Goal: Task Accomplishment & Management: Complete application form

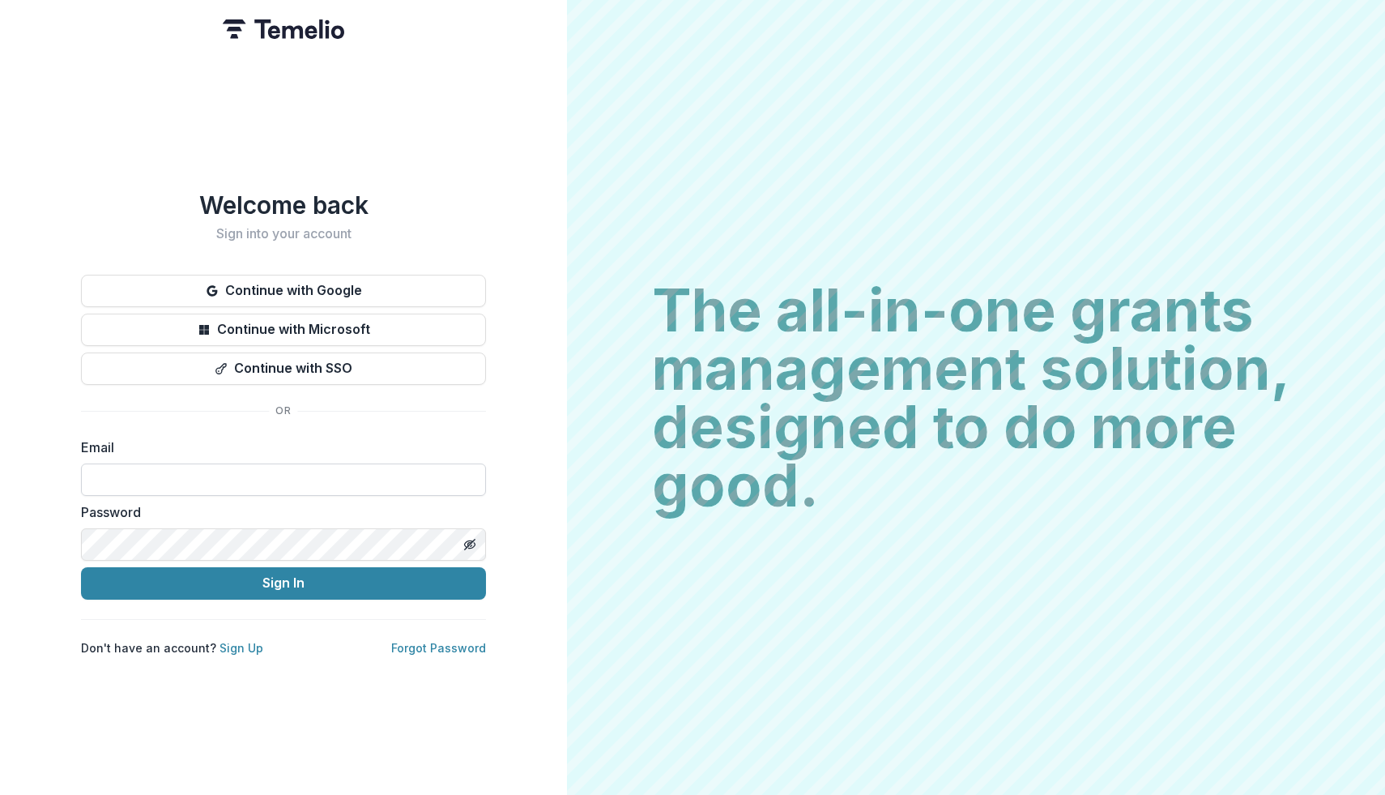
click at [216, 476] on input at bounding box center [283, 479] width 405 height 32
type input "**********"
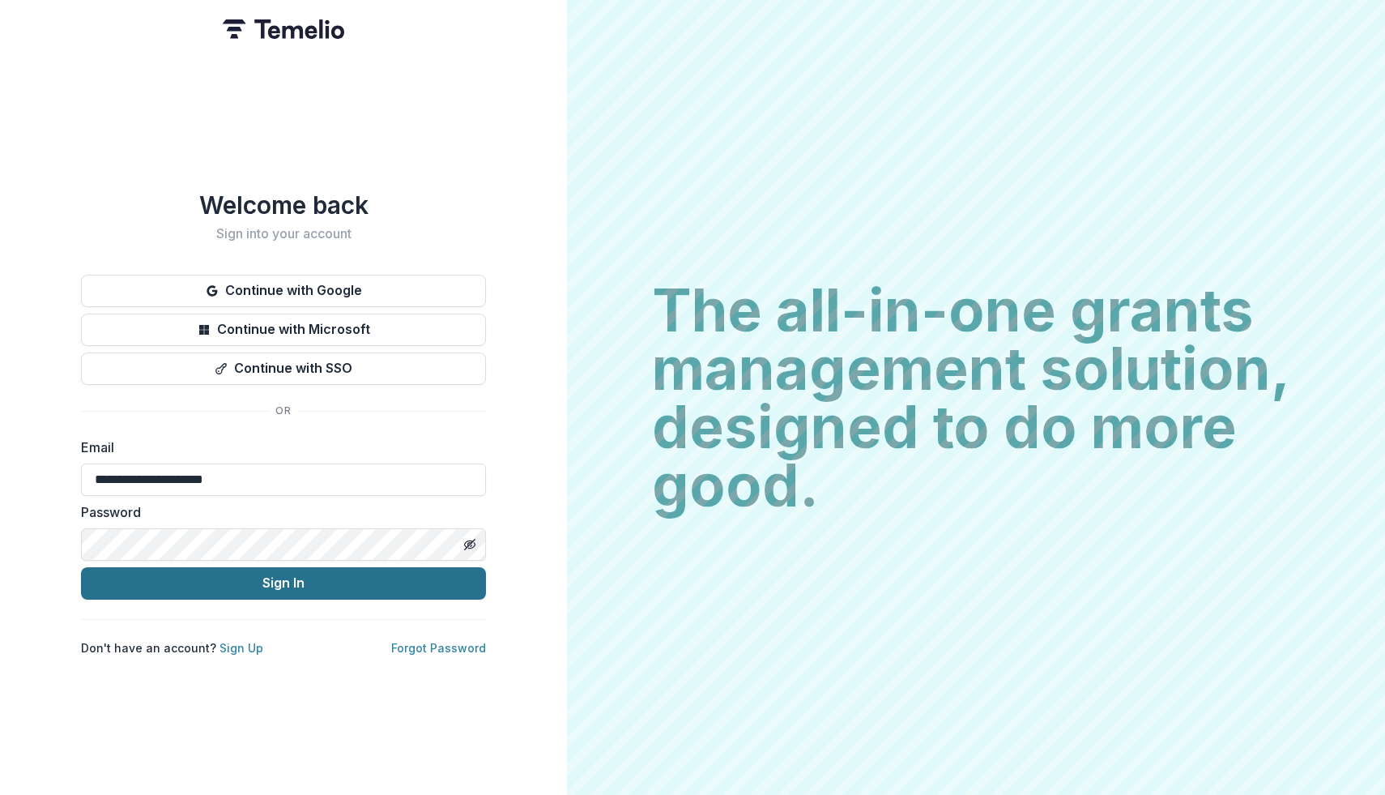
click at [220, 569] on button "Sign In" at bounding box center [283, 583] width 405 height 32
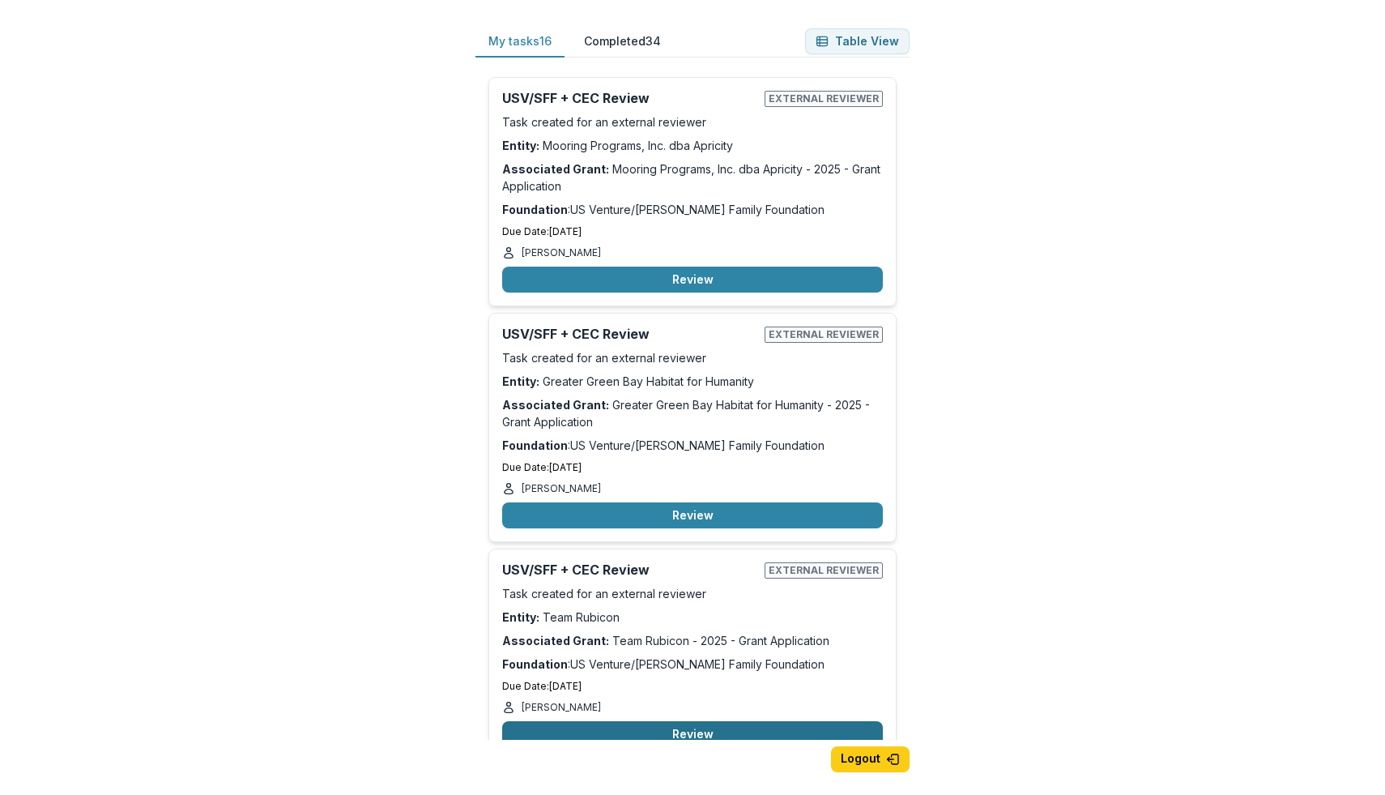
click at [621, 737] on button "Review" at bounding box center [692, 734] width 381 height 26
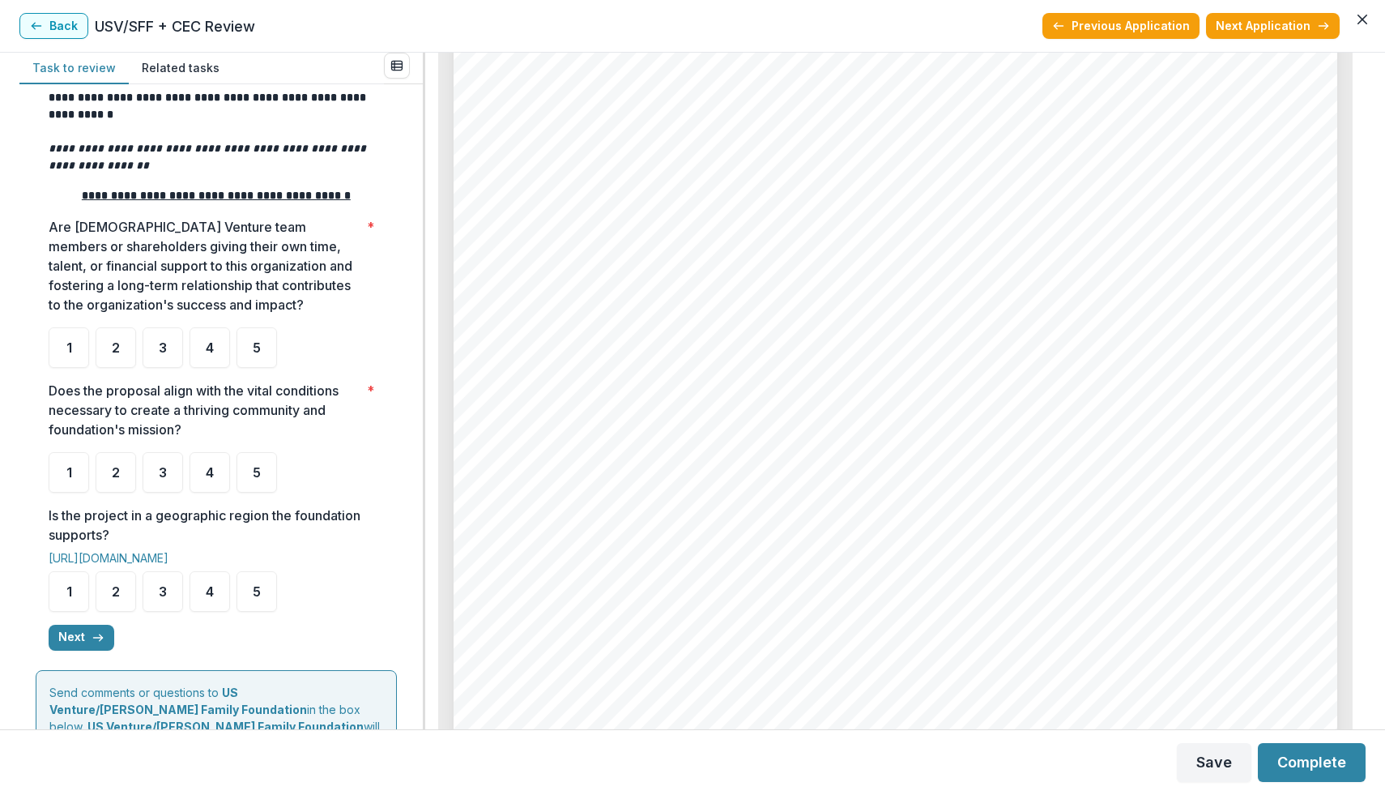
scroll to position [201, 0]
click at [261, 361] on div "5" at bounding box center [257, 346] width 41 height 41
click at [254, 472] on span "5" at bounding box center [257, 471] width 8 height 13
click at [253, 593] on span "5" at bounding box center [257, 590] width 8 height 13
click at [87, 641] on button "Next" at bounding box center [82, 637] width 66 height 26
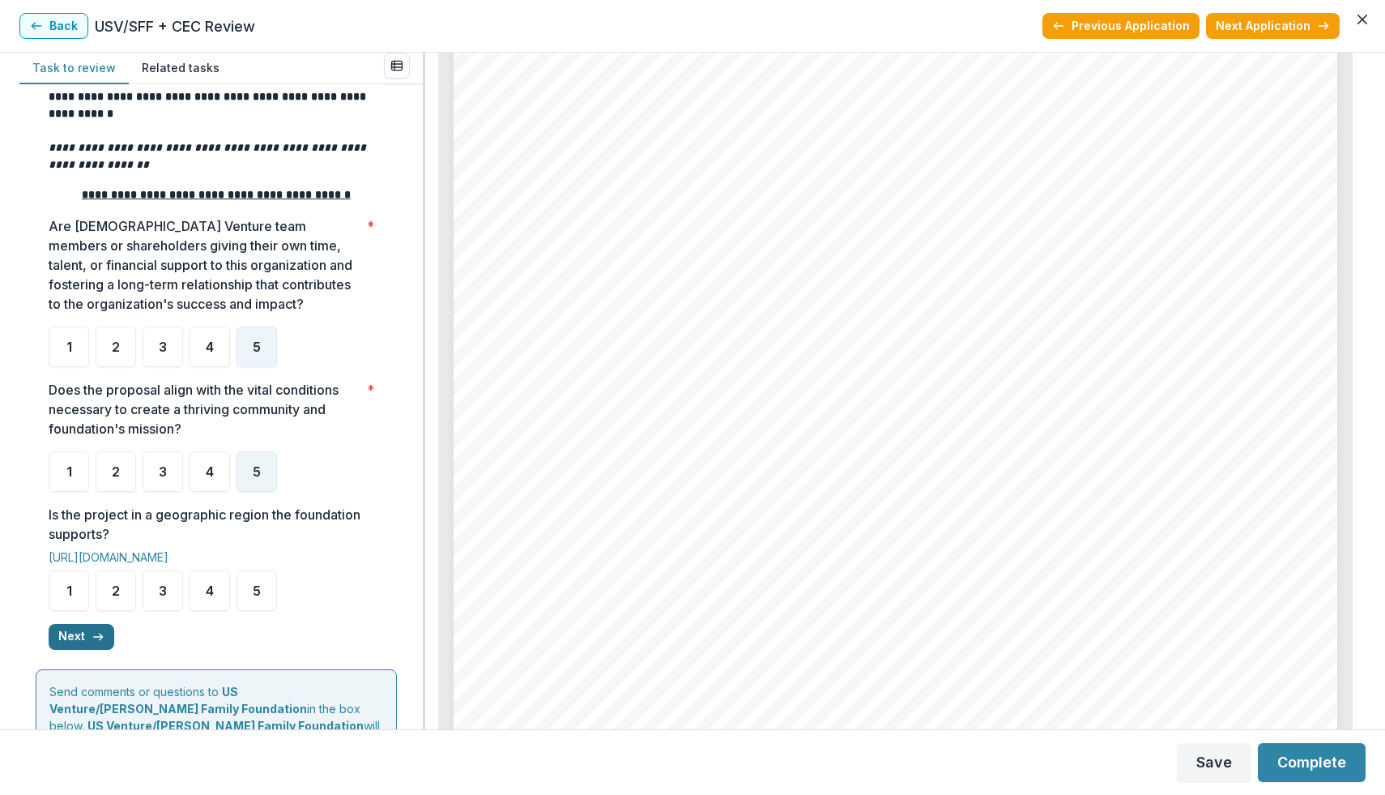
scroll to position [0, 0]
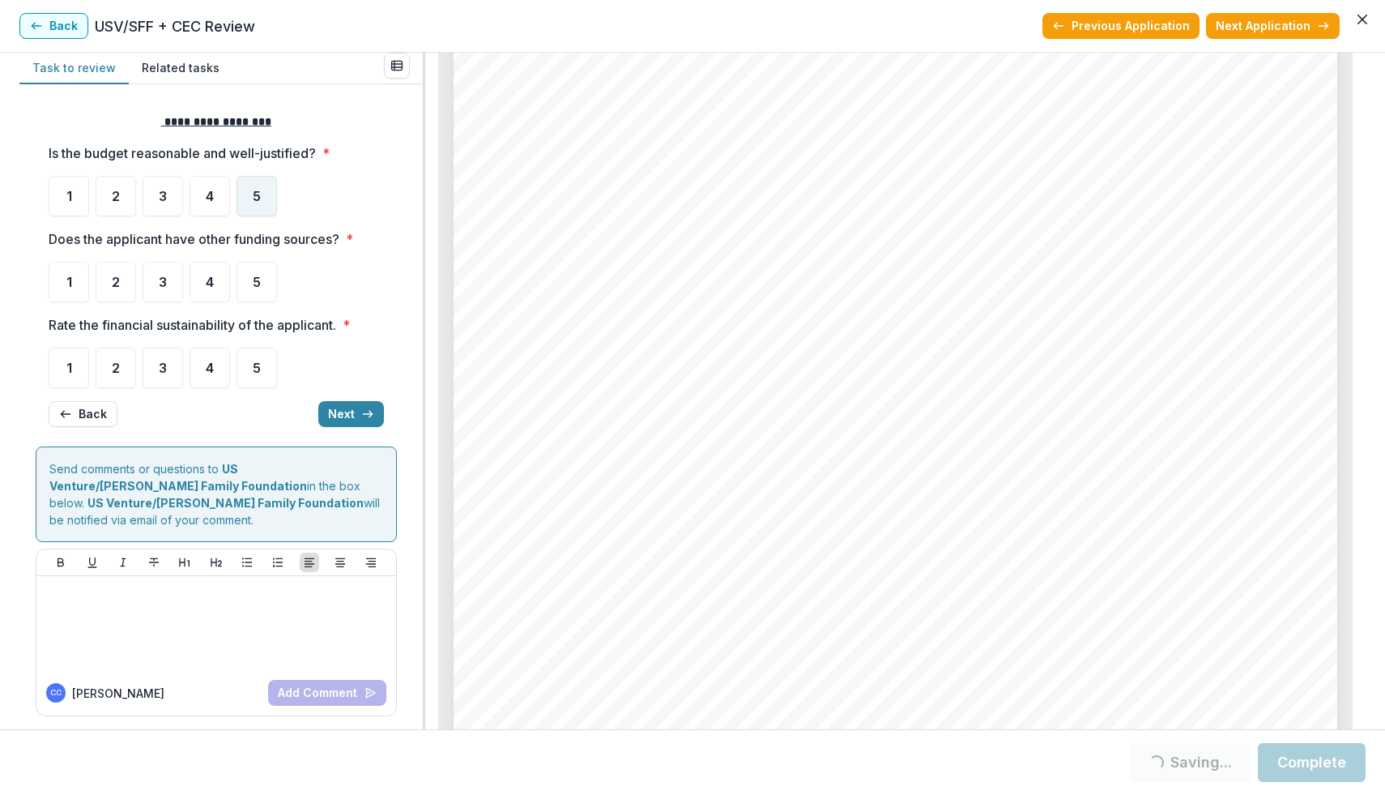
click at [258, 199] on span "5" at bounding box center [257, 196] width 8 height 13
click at [260, 272] on div "5" at bounding box center [257, 282] width 41 height 41
click at [257, 181] on div "5" at bounding box center [257, 196] width 41 height 41
click at [257, 361] on span "5" at bounding box center [257, 367] width 8 height 13
click at [266, 367] on div "5" at bounding box center [257, 368] width 41 height 41
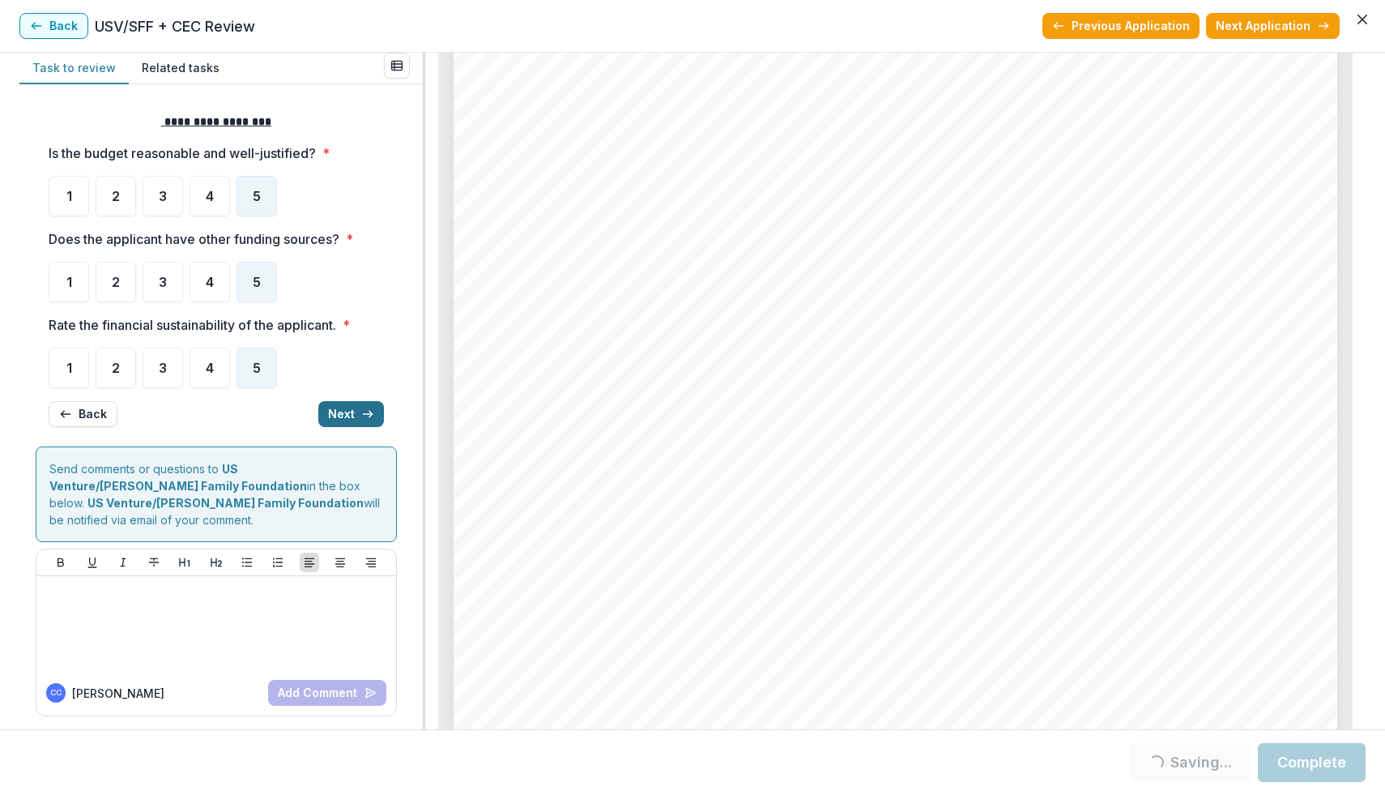
click at [339, 412] on button "Next" at bounding box center [351, 414] width 66 height 26
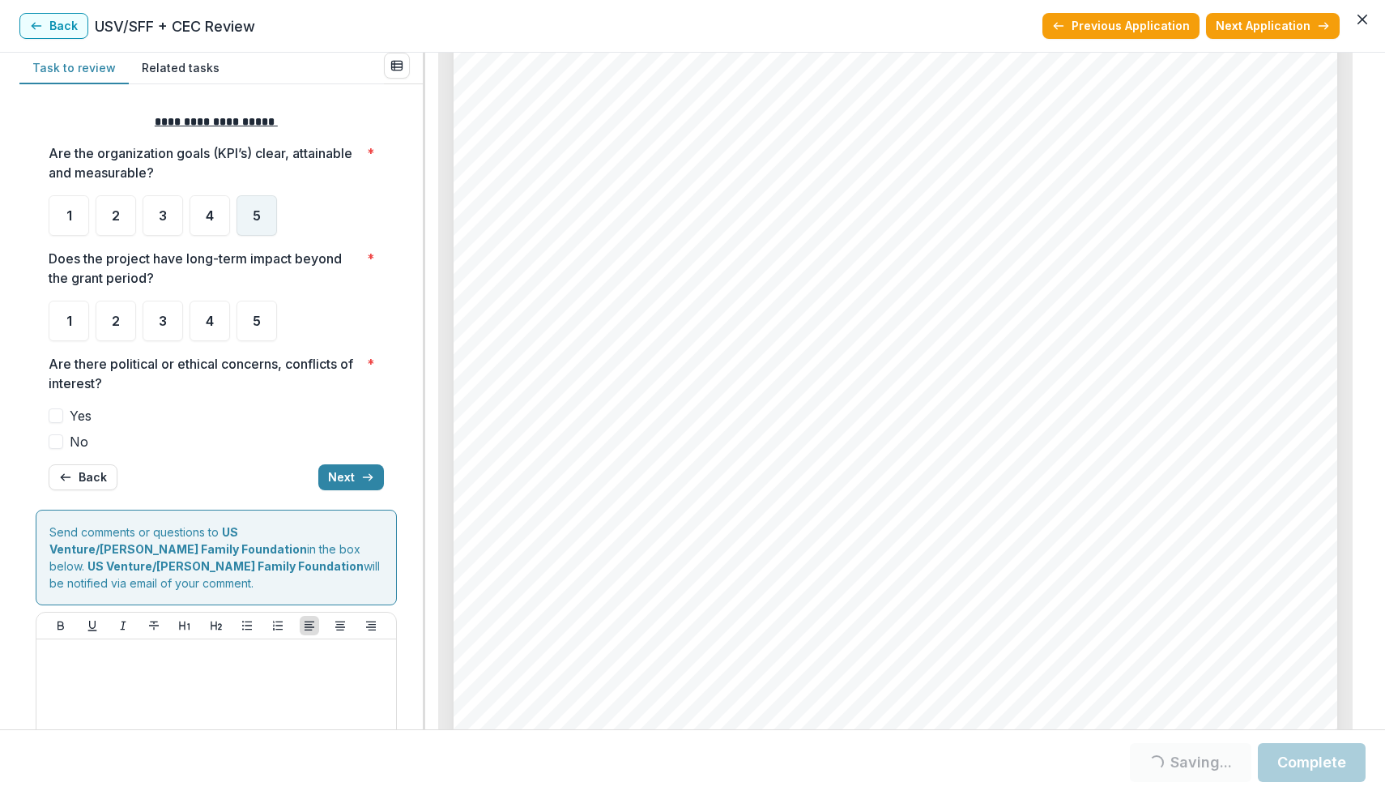
click at [255, 225] on div "5" at bounding box center [257, 215] width 41 height 41
click at [266, 312] on div "5" at bounding box center [257, 321] width 41 height 41
click at [64, 440] on label "No" at bounding box center [216, 441] width 335 height 19
click at [331, 474] on button "Next" at bounding box center [351, 477] width 66 height 26
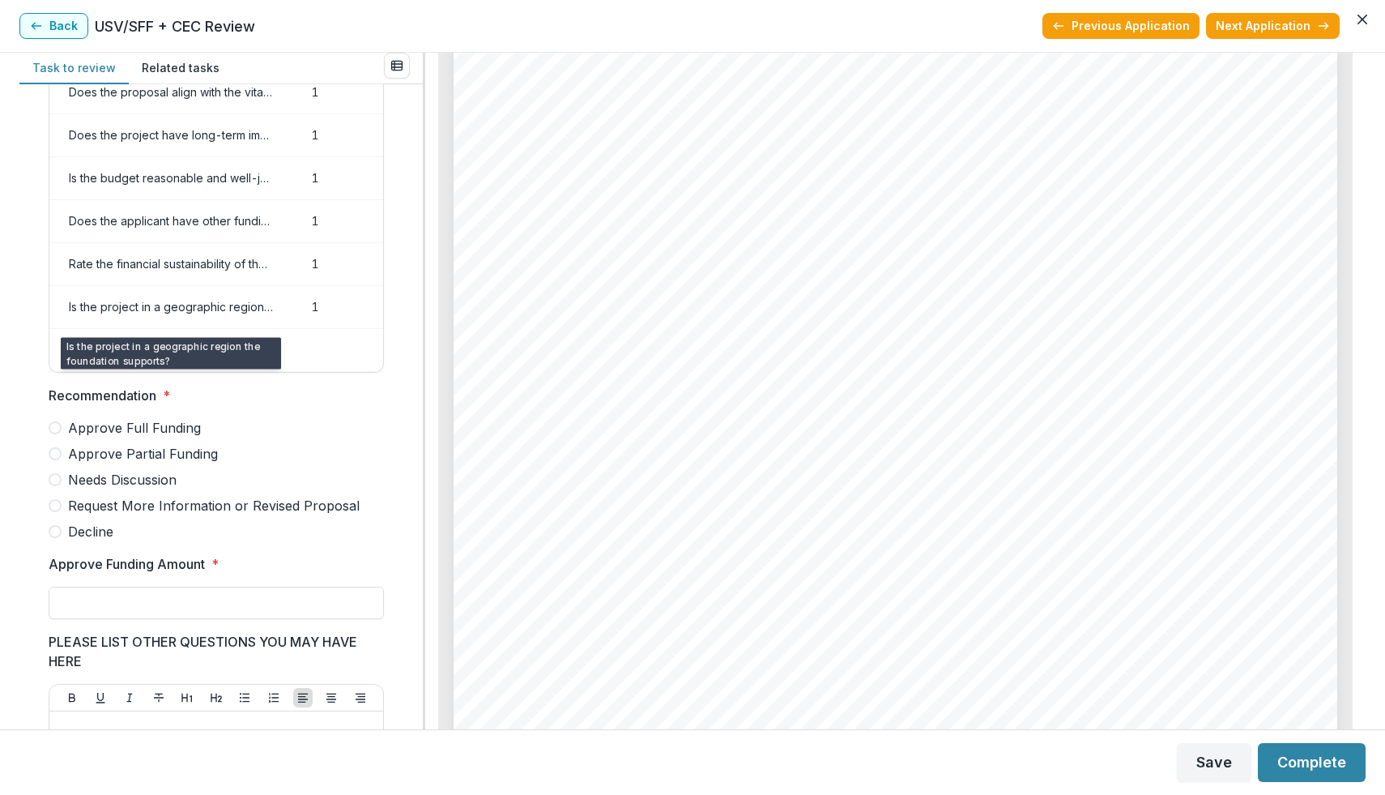
scroll to position [152, 0]
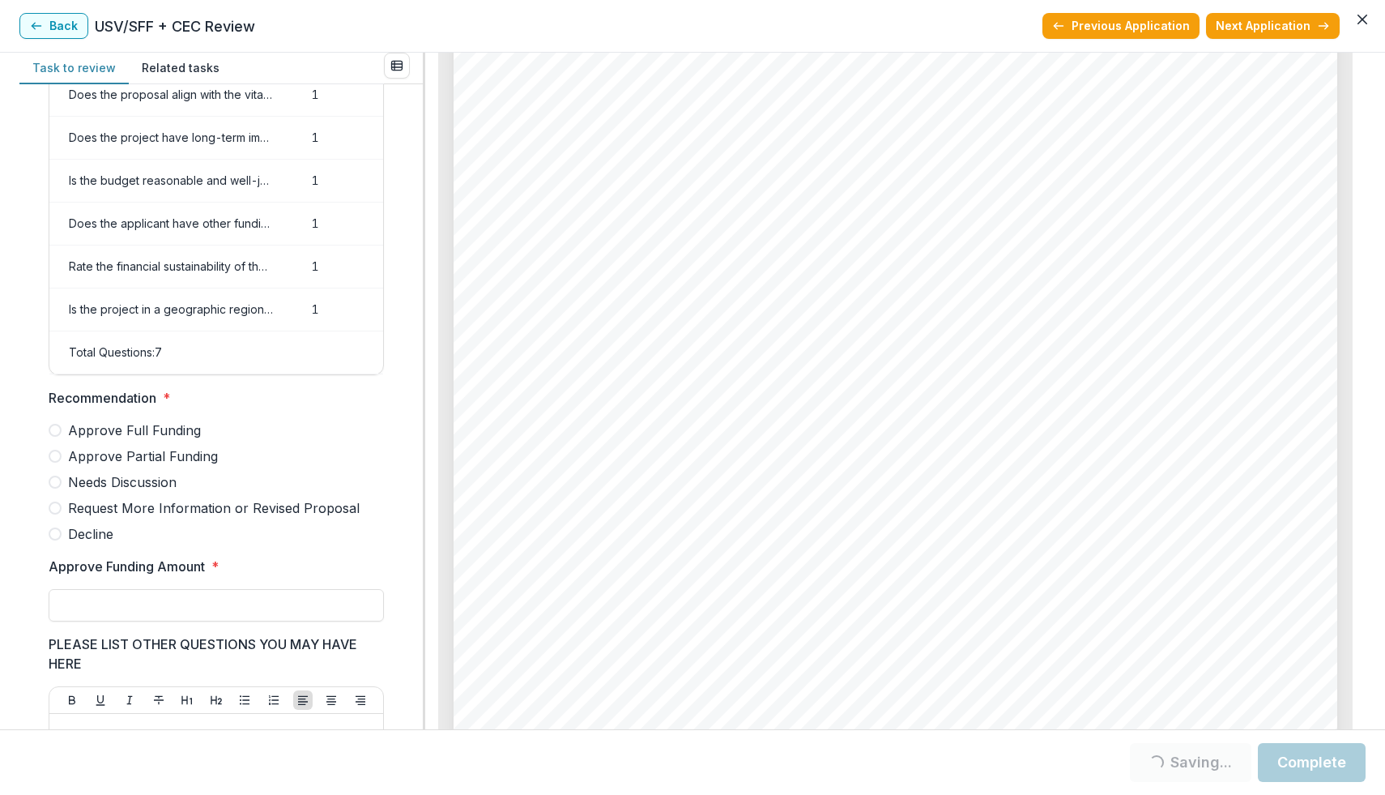
click at [60, 437] on span at bounding box center [55, 430] width 13 height 13
click at [171, 614] on input "Approve Funding Amount *" at bounding box center [216, 605] width 335 height 32
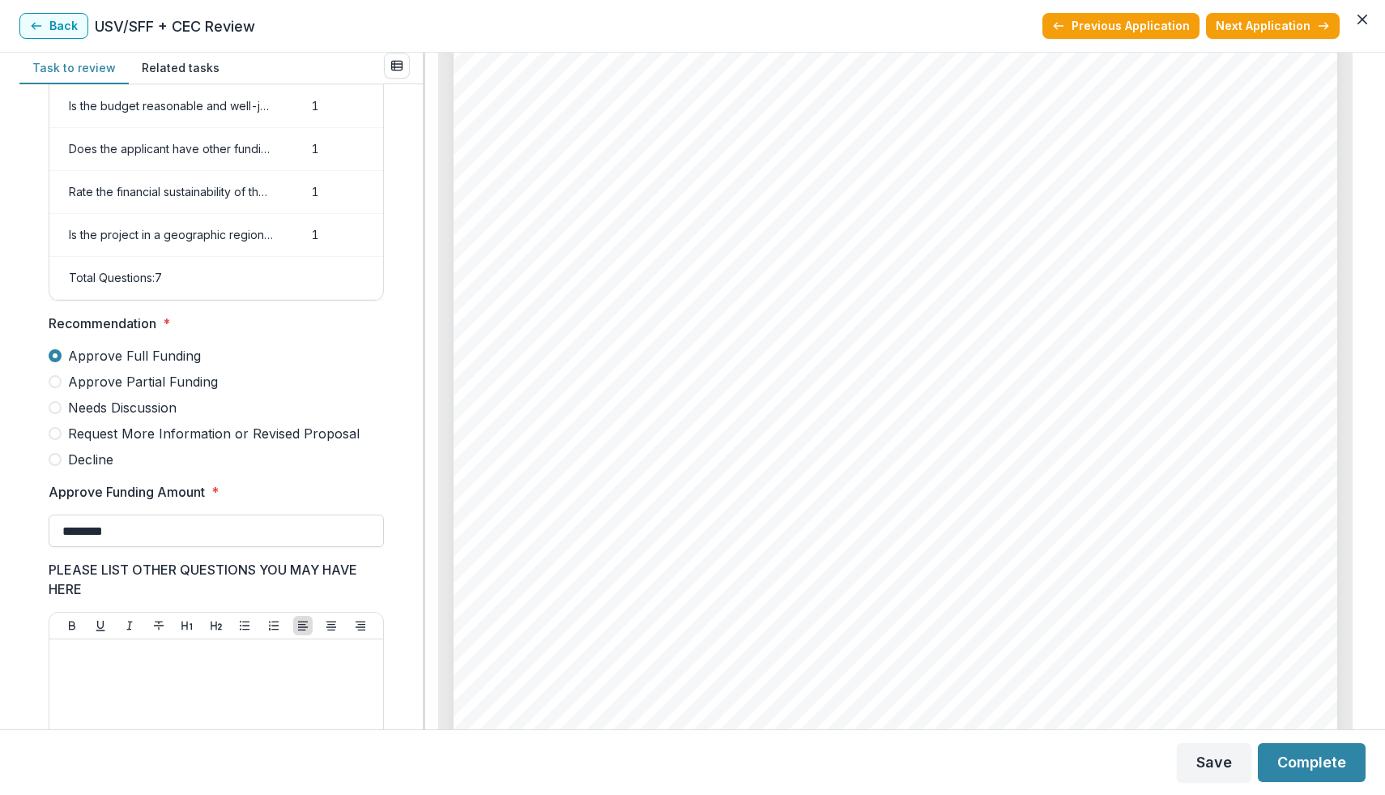
scroll to position [253, 0]
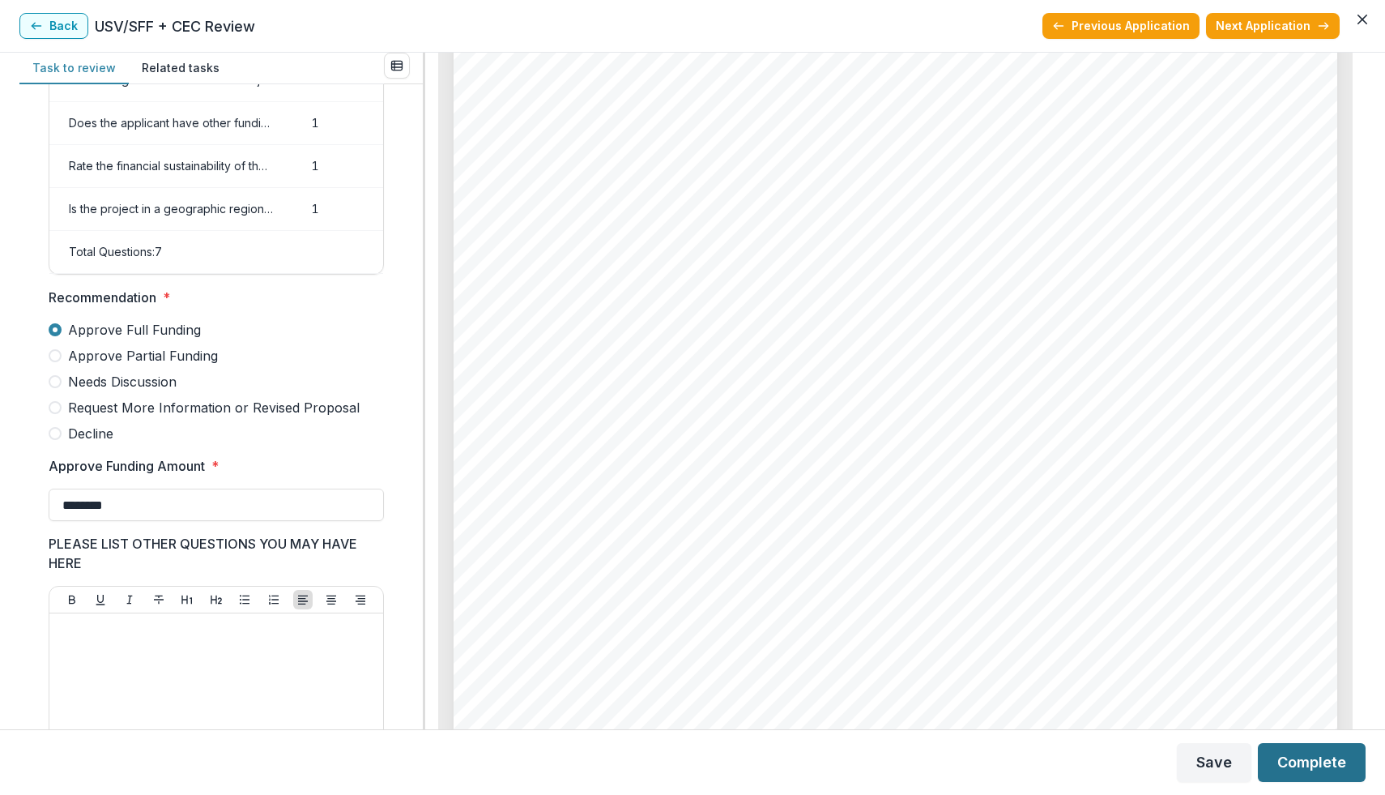
type input "********"
click at [1300, 757] on button "Complete" at bounding box center [1312, 762] width 108 height 39
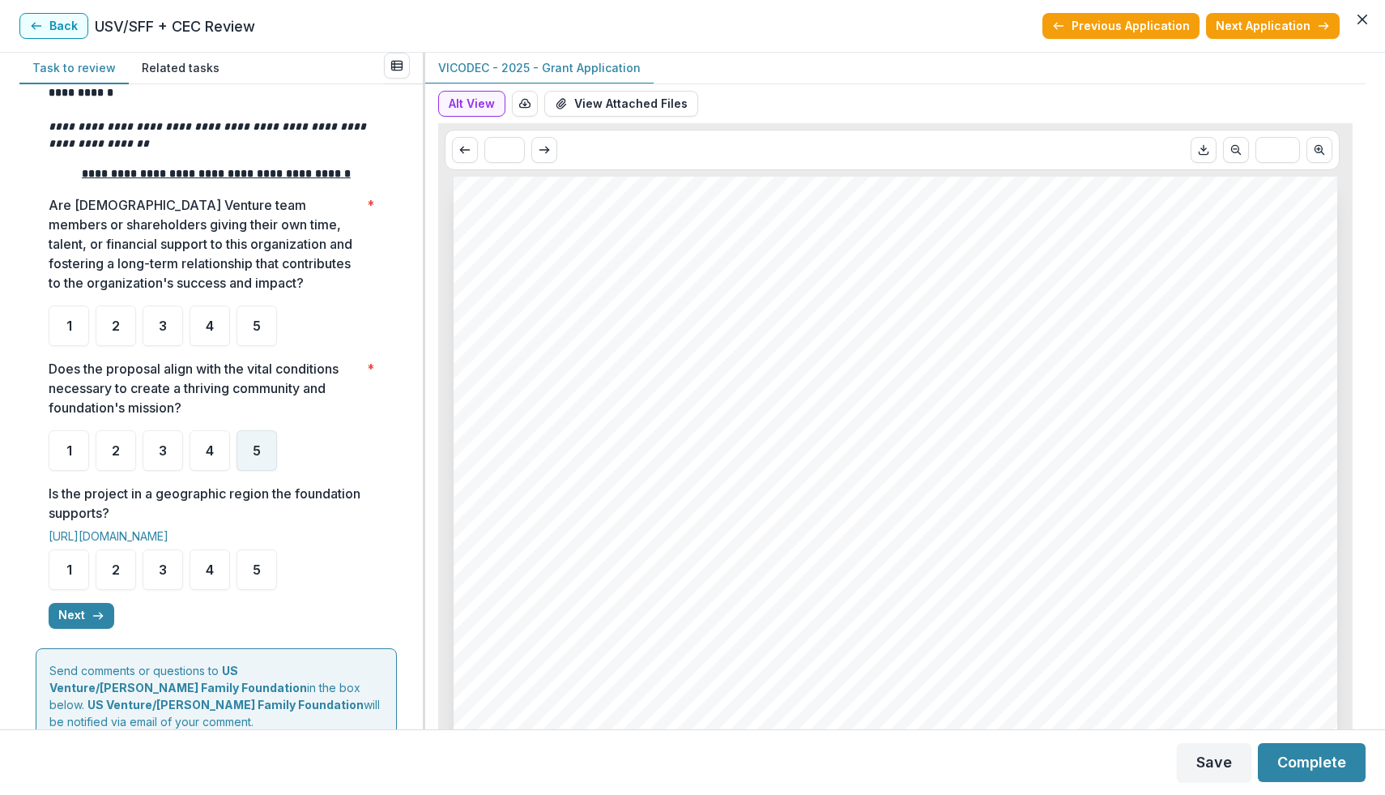
scroll to position [223, 0]
click at [258, 342] on div "5" at bounding box center [257, 325] width 41 height 41
click at [256, 448] on span "5" at bounding box center [257, 449] width 8 height 13
click at [260, 557] on div "5" at bounding box center [257, 568] width 41 height 41
click at [95, 616] on icon "button" at bounding box center [98, 614] width 13 height 13
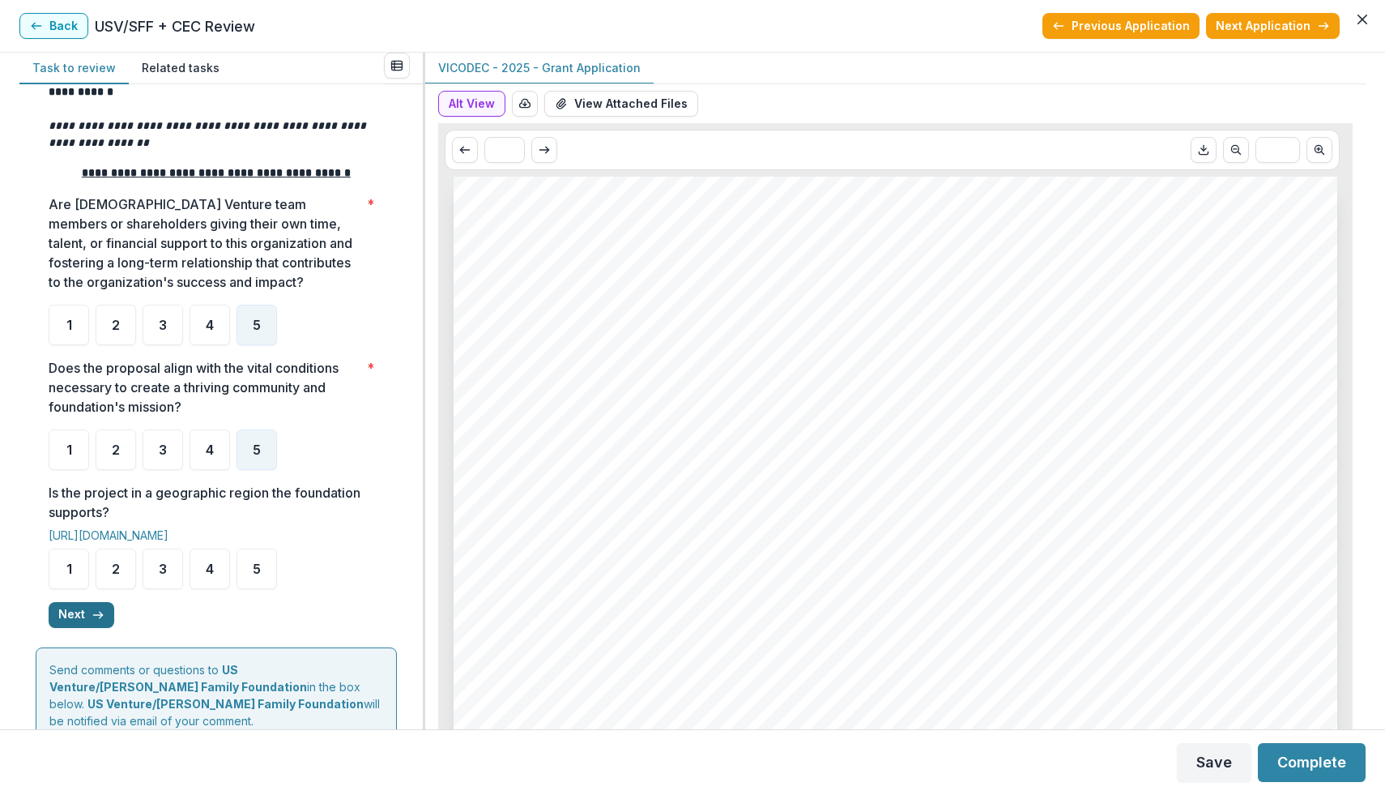
scroll to position [0, 0]
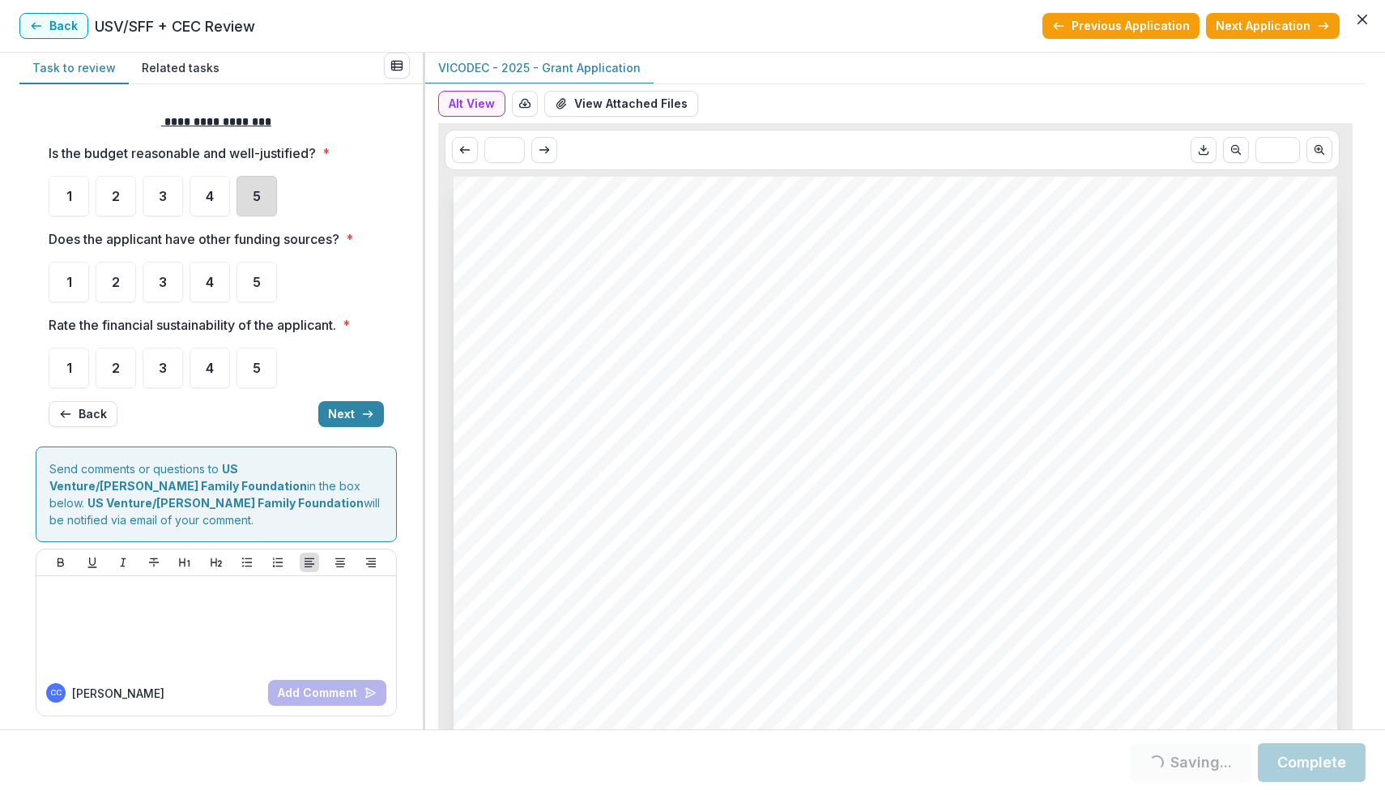
click at [257, 203] on div "5" at bounding box center [257, 196] width 41 height 41
click at [261, 274] on div "5" at bounding box center [257, 282] width 41 height 41
click at [262, 359] on div "5" at bounding box center [257, 368] width 41 height 41
click at [247, 212] on div "5" at bounding box center [257, 196] width 41 height 41
click at [346, 405] on button "Next" at bounding box center [351, 414] width 66 height 26
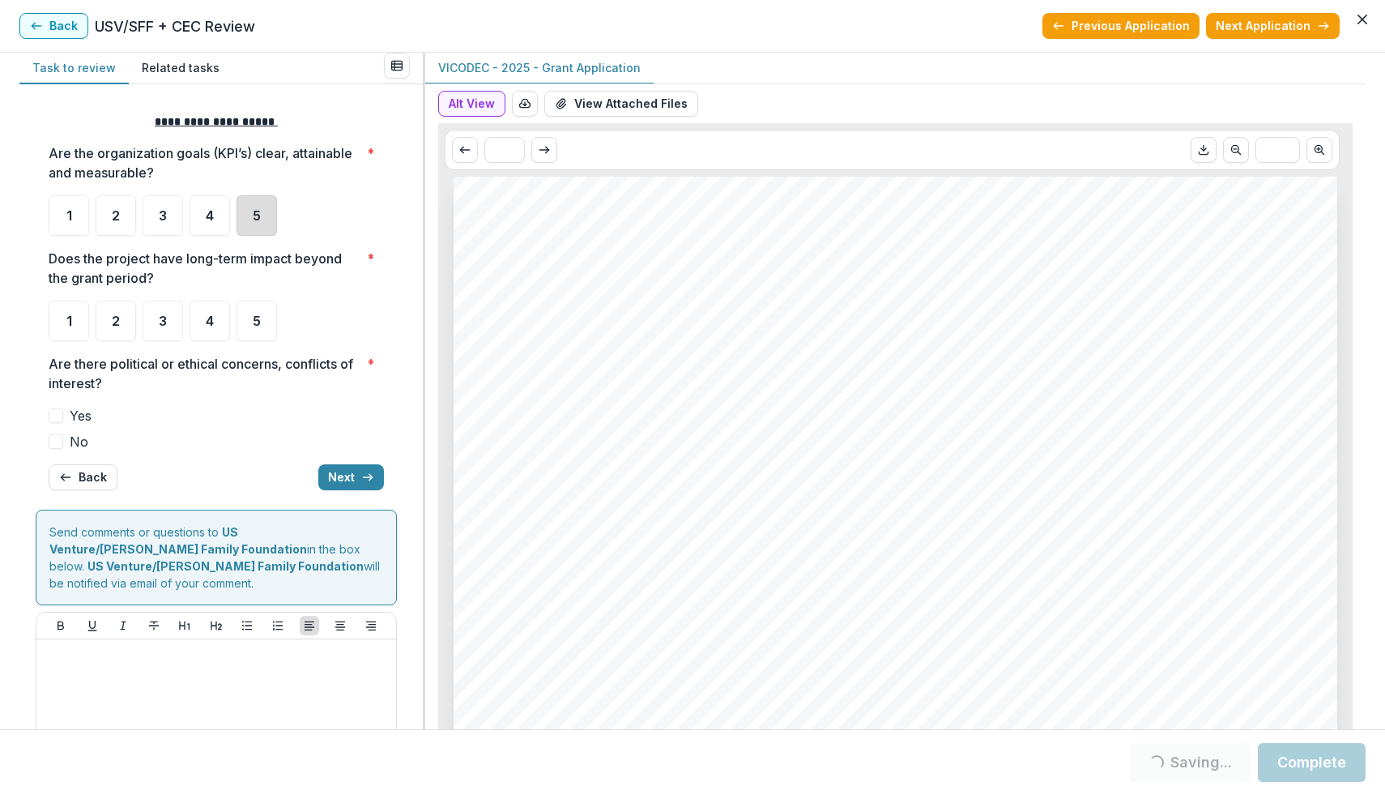
click at [268, 215] on div "5" at bounding box center [257, 215] width 41 height 41
click at [254, 321] on span "5" at bounding box center [257, 320] width 8 height 13
click at [60, 442] on span at bounding box center [56, 441] width 15 height 15
click at [358, 484] on button "Next" at bounding box center [351, 477] width 66 height 26
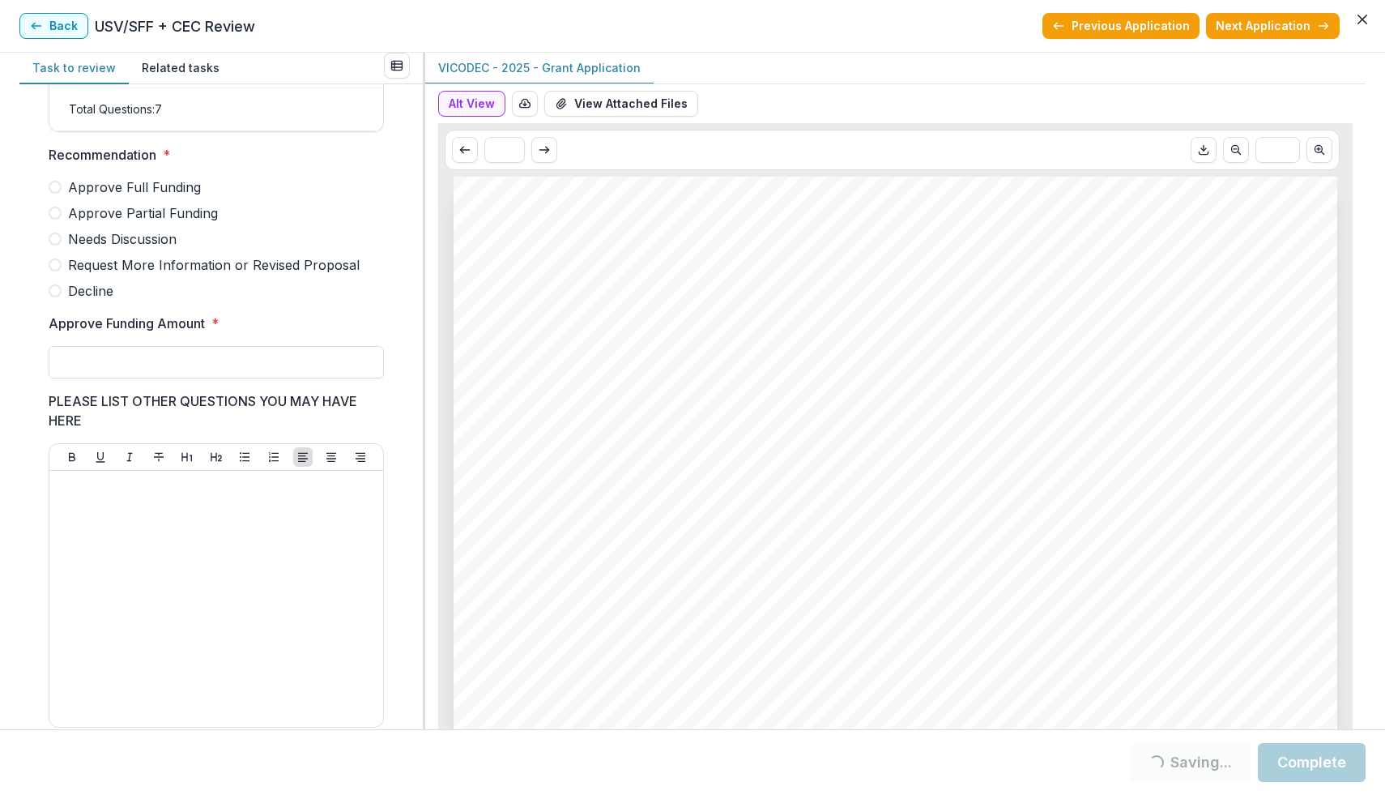
scroll to position [396, 0]
click at [91, 222] on span "Approve Partial Funding" at bounding box center [143, 212] width 150 height 19
click at [56, 219] on span at bounding box center [55, 212] width 13 height 13
click at [104, 378] on input "Approve Funding Amount *" at bounding box center [216, 361] width 335 height 32
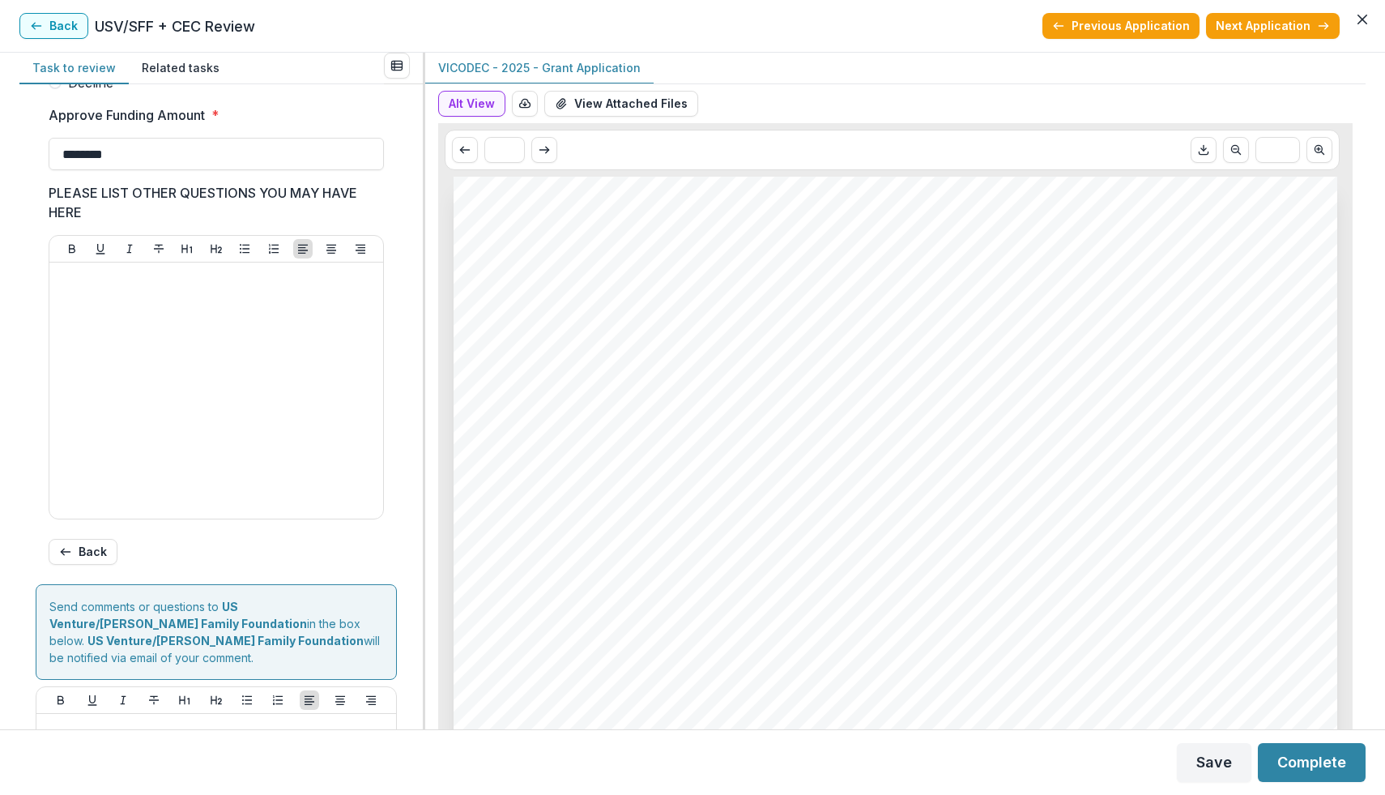
scroll to position [669, 0]
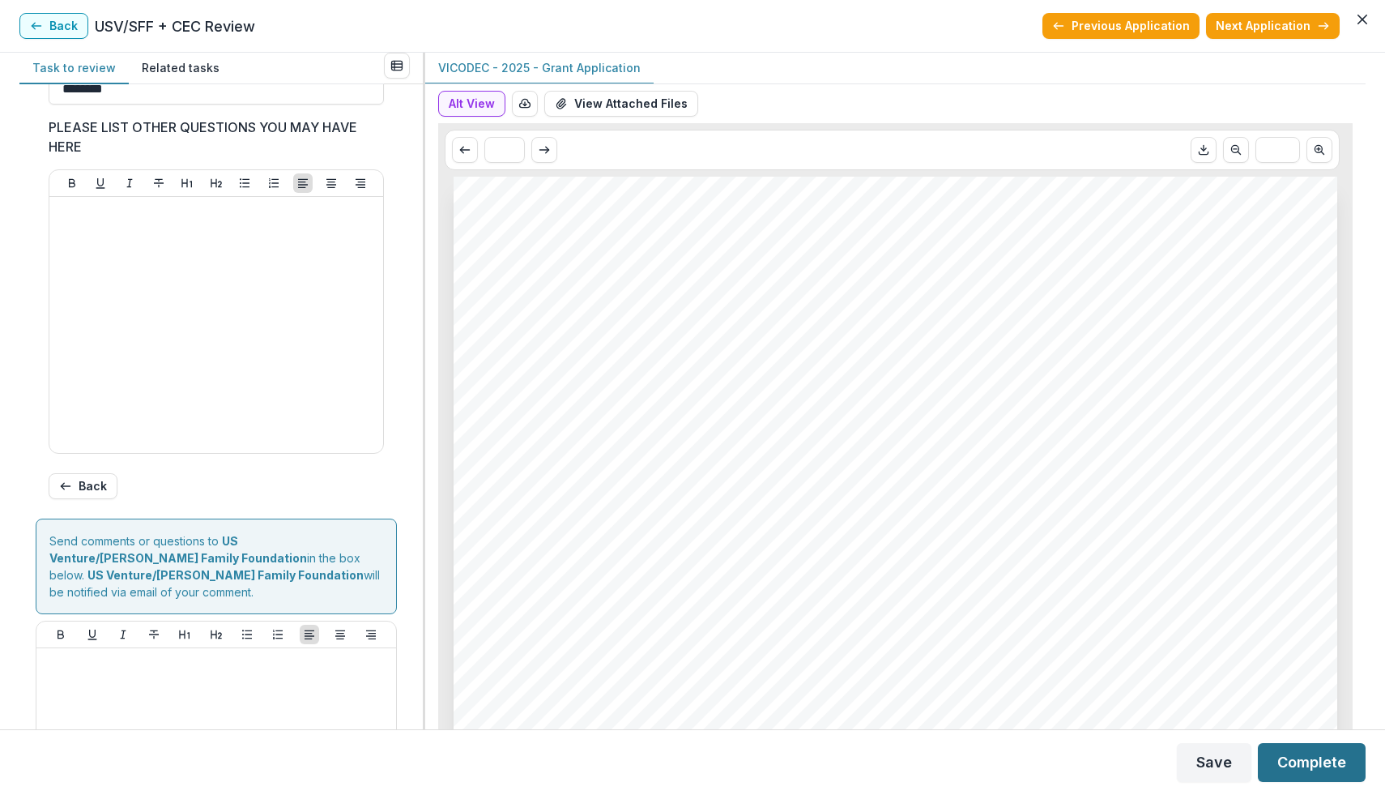
type input "********"
click at [1316, 23] on button "Next Application" at bounding box center [1273, 26] width 134 height 26
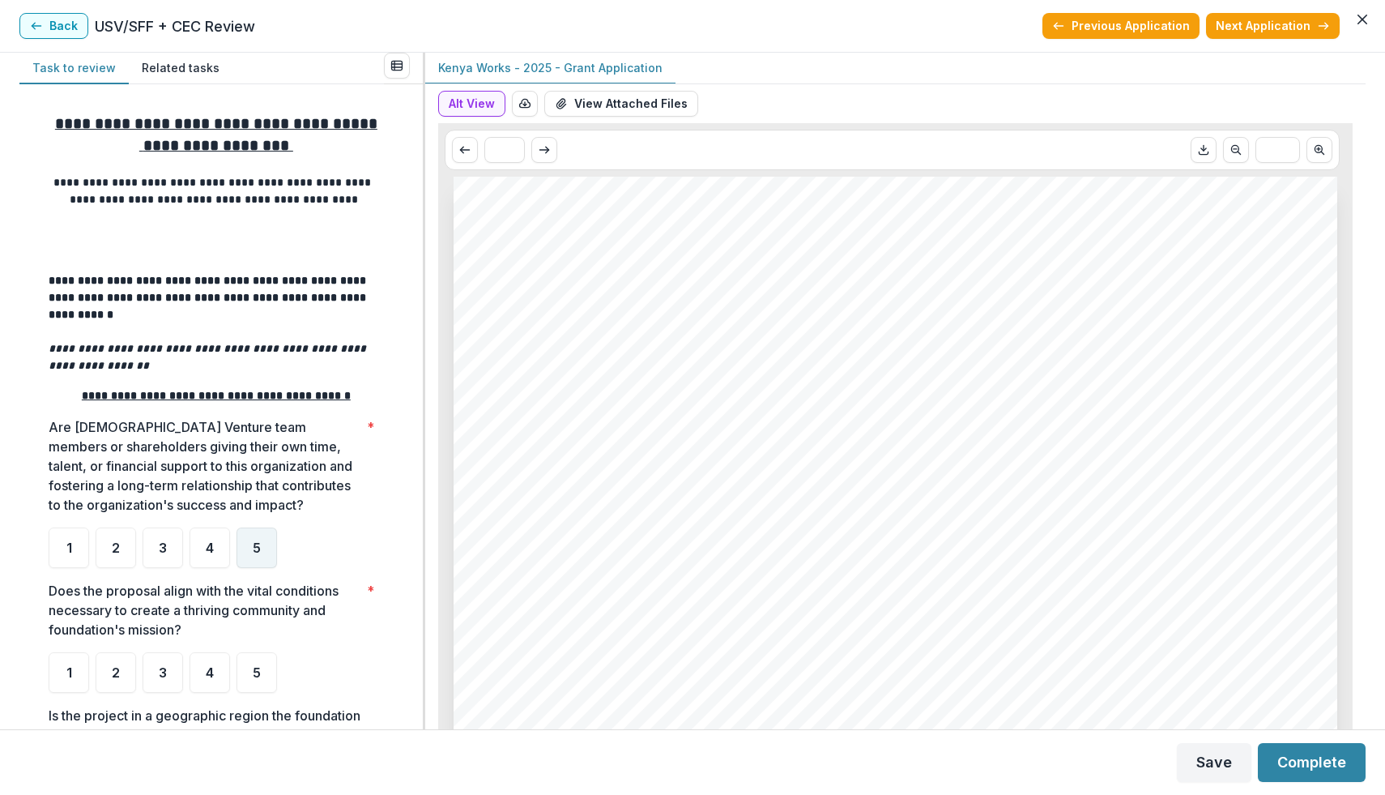
click at [267, 538] on div "5" at bounding box center [257, 547] width 41 height 41
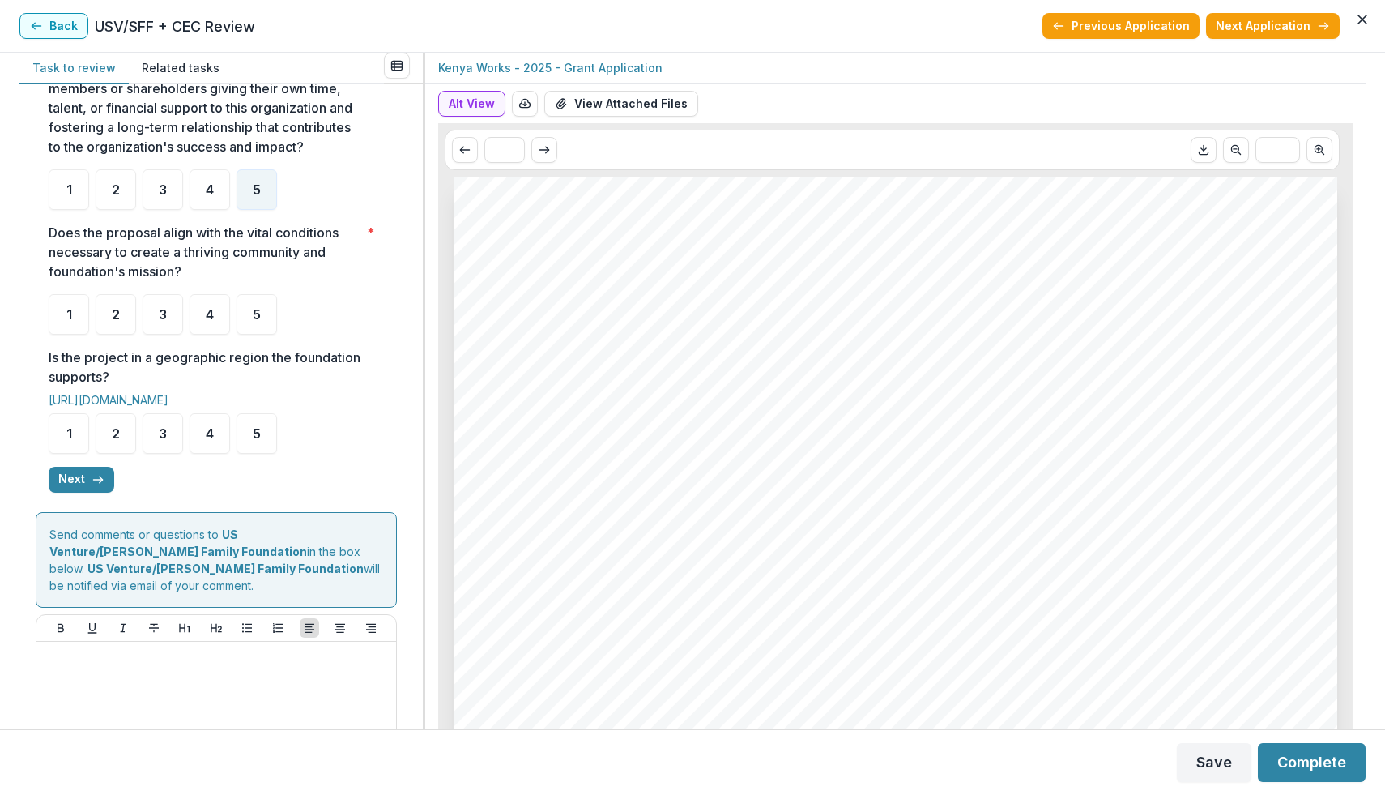
scroll to position [375, 0]
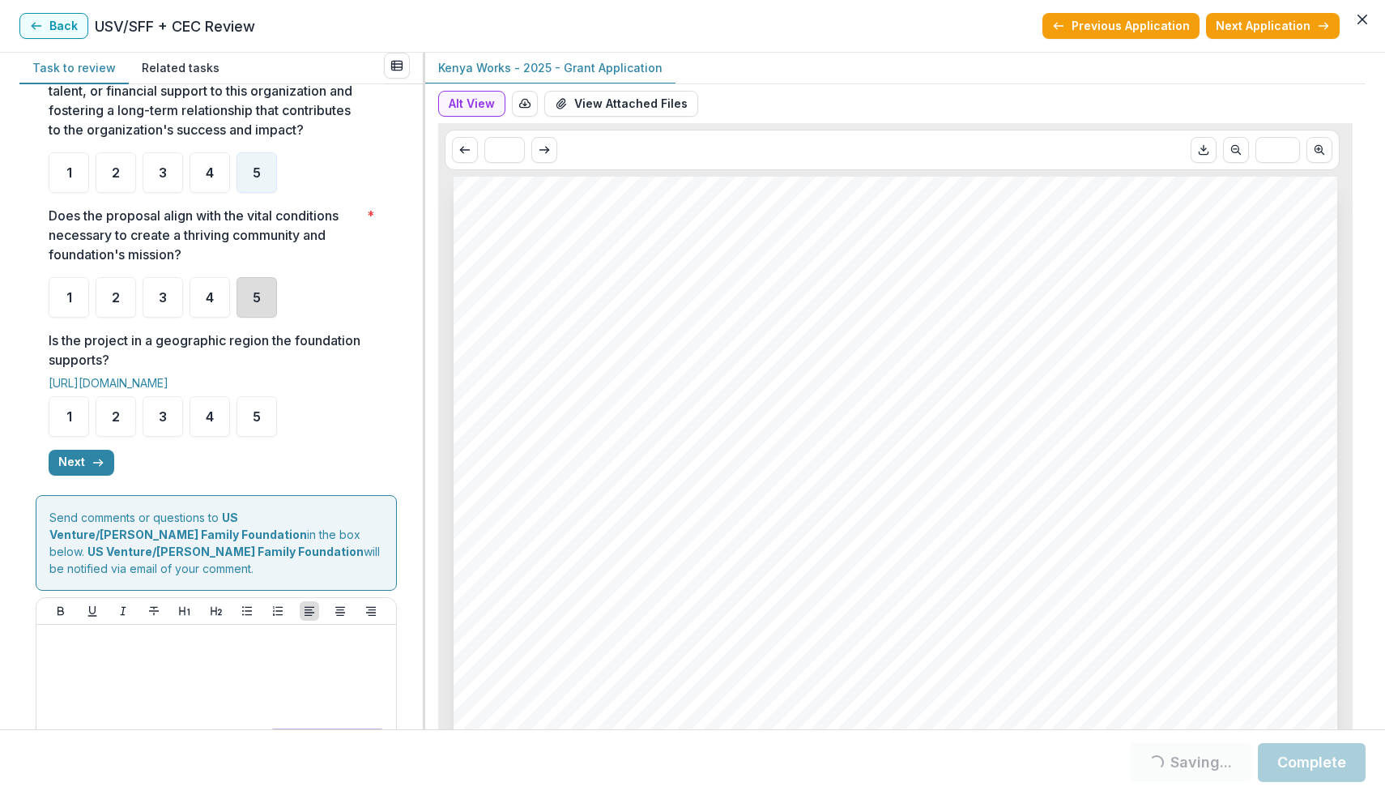
click at [267, 284] on div "5" at bounding box center [257, 297] width 41 height 41
click at [257, 423] on span "5" at bounding box center [257, 416] width 8 height 13
click at [262, 310] on div "5" at bounding box center [257, 297] width 41 height 41
click at [105, 466] on button "Next" at bounding box center [82, 463] width 66 height 26
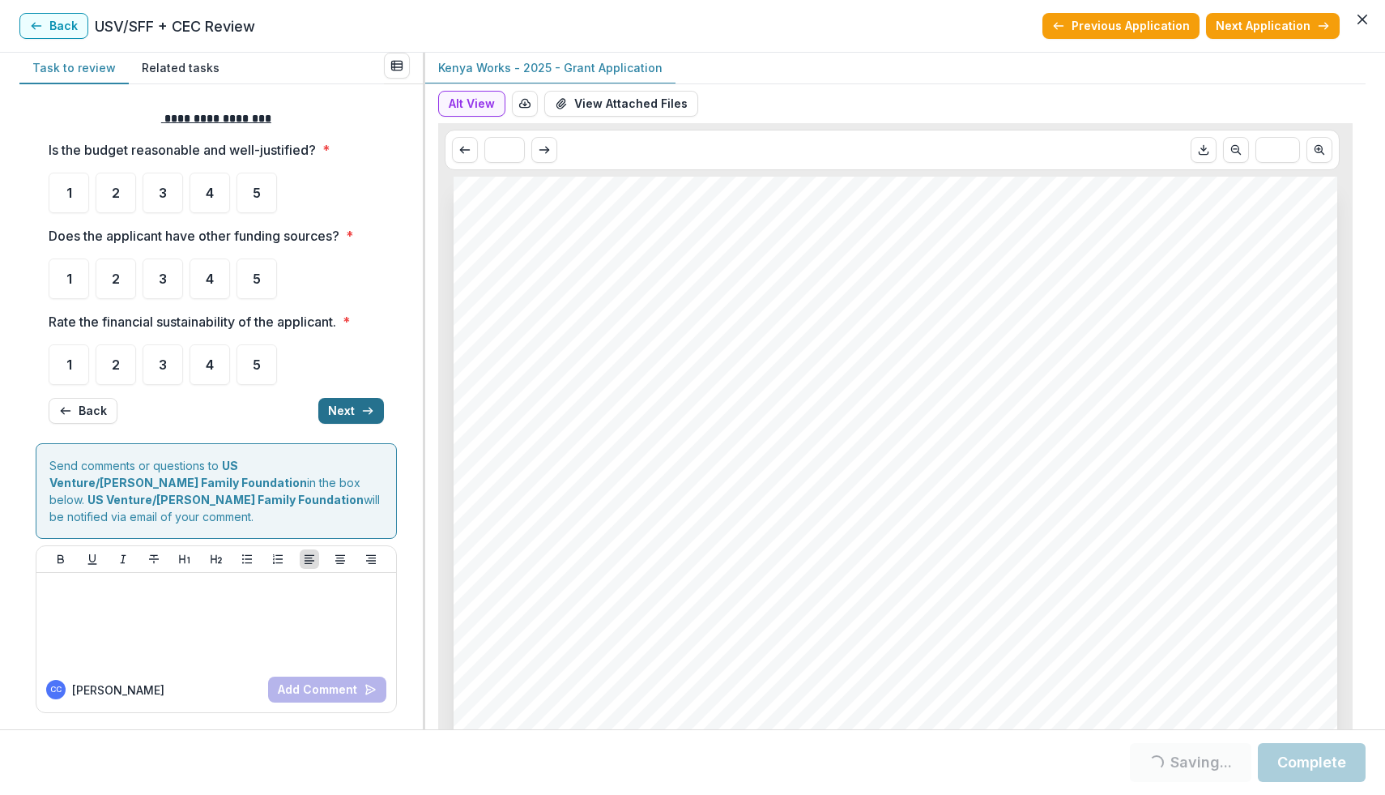
scroll to position [0, 0]
click at [268, 205] on div "5" at bounding box center [257, 196] width 41 height 41
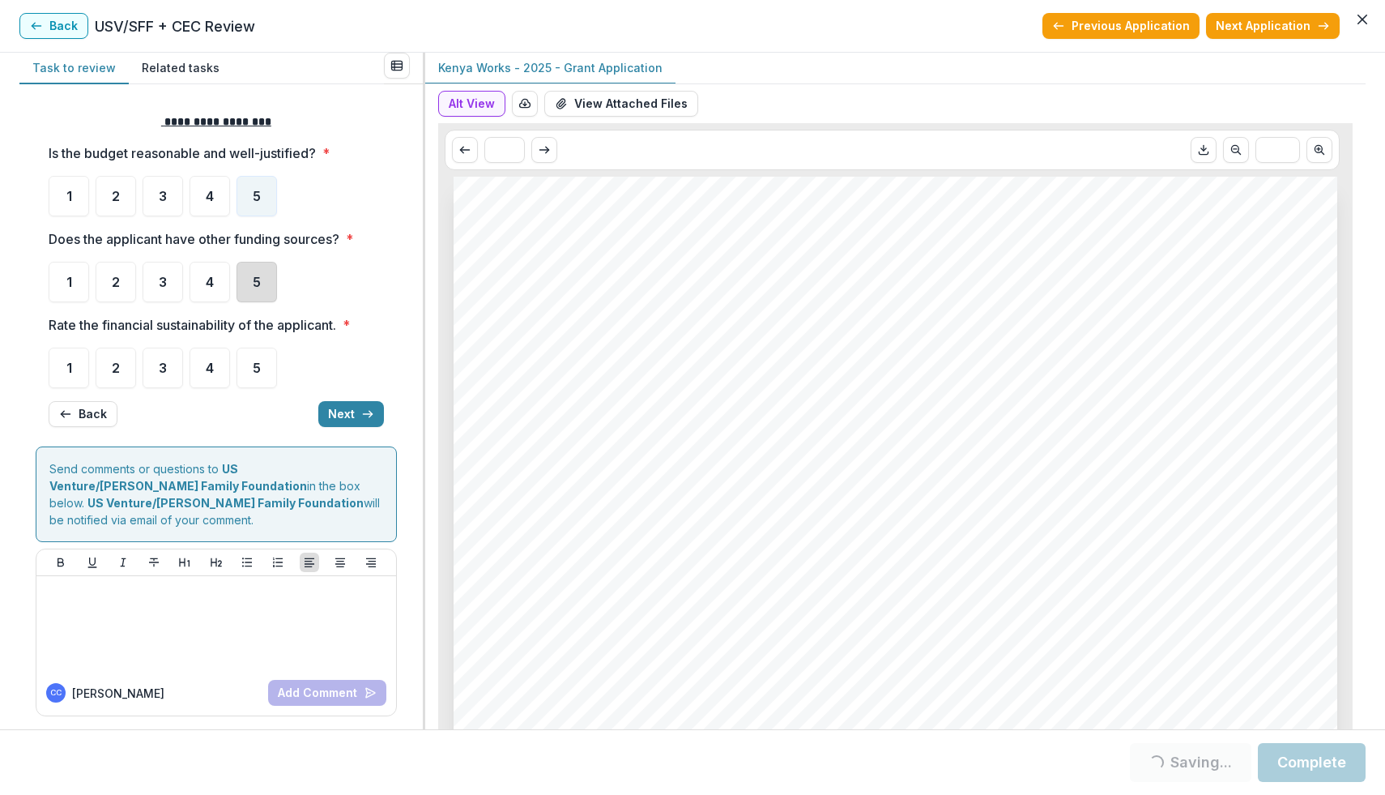
click at [262, 277] on div "5" at bounding box center [257, 282] width 41 height 41
click at [260, 361] on span "5" at bounding box center [257, 367] width 8 height 13
click at [267, 361] on div "5" at bounding box center [257, 368] width 41 height 41
click at [263, 288] on div "5" at bounding box center [257, 282] width 41 height 41
click at [261, 367] on div "5" at bounding box center [257, 368] width 41 height 41
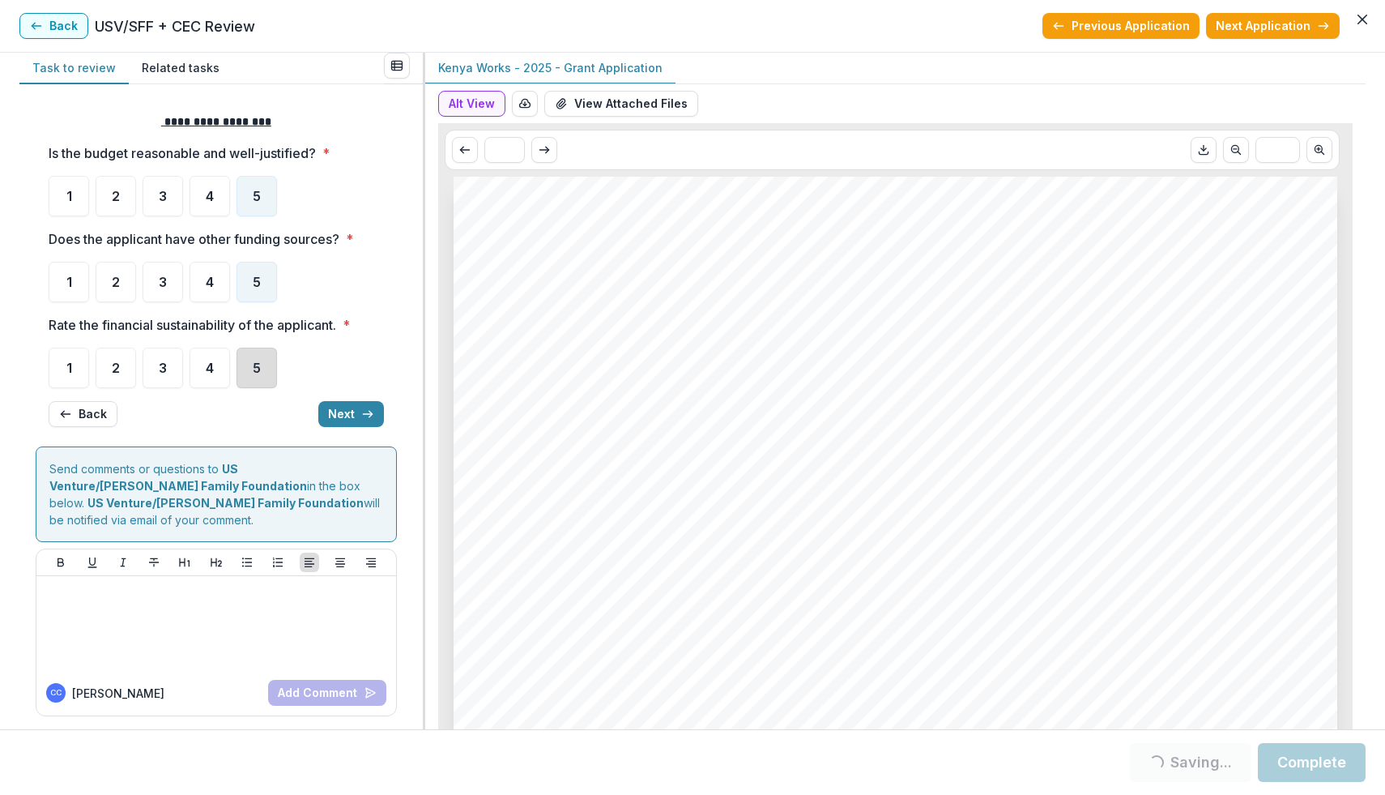
click at [266, 356] on div "5" at bounding box center [257, 368] width 41 height 41
click at [269, 369] on div "5" at bounding box center [257, 368] width 41 height 41
click at [350, 414] on button "Next" at bounding box center [351, 414] width 66 height 26
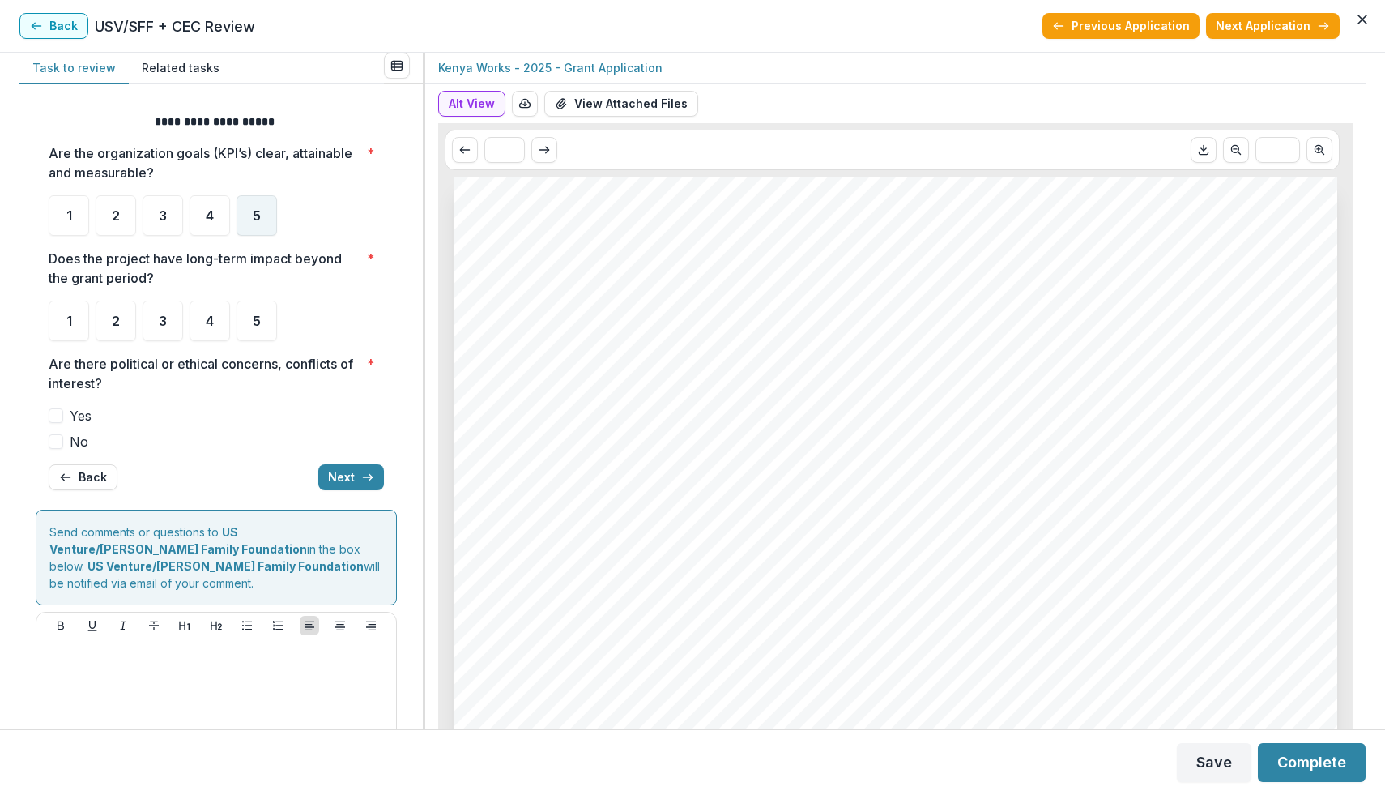
click at [257, 219] on span "5" at bounding box center [257, 215] width 8 height 13
click at [260, 314] on span "5" at bounding box center [257, 320] width 8 height 13
click at [63, 436] on label "No" at bounding box center [216, 441] width 335 height 19
click at [54, 442] on span at bounding box center [56, 441] width 15 height 15
click at [262, 333] on div "5" at bounding box center [257, 321] width 41 height 41
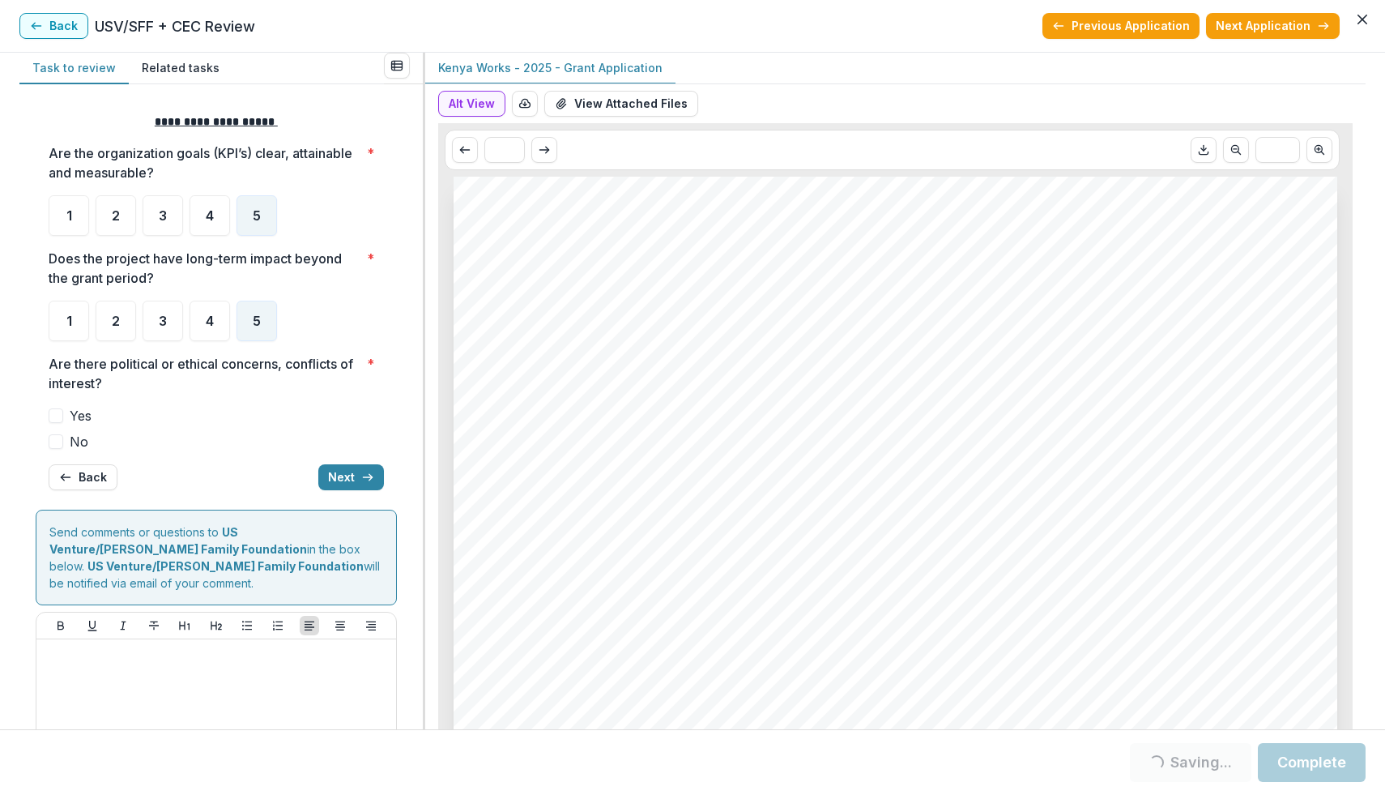
click at [54, 448] on span at bounding box center [56, 441] width 15 height 15
click at [342, 484] on button "Next" at bounding box center [351, 477] width 66 height 26
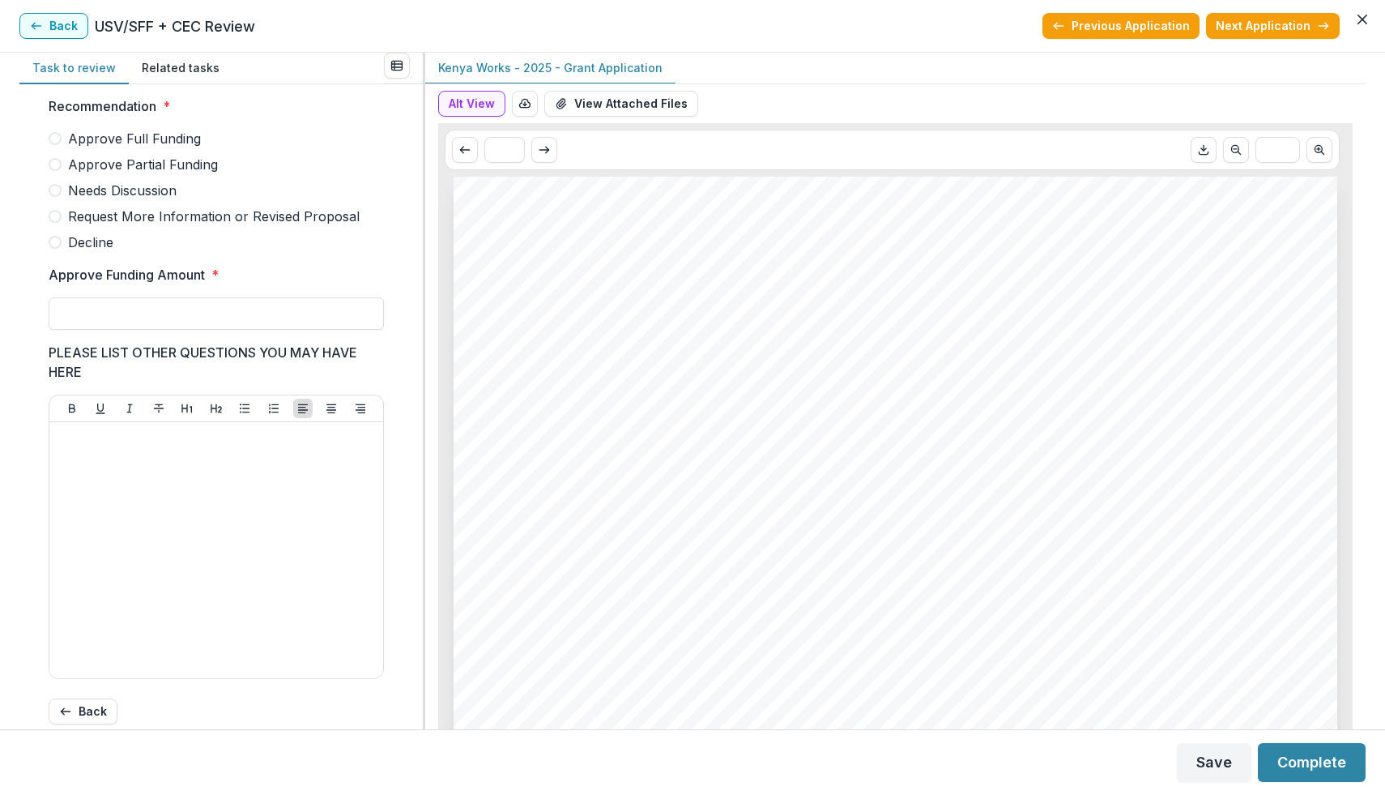
scroll to position [417, 0]
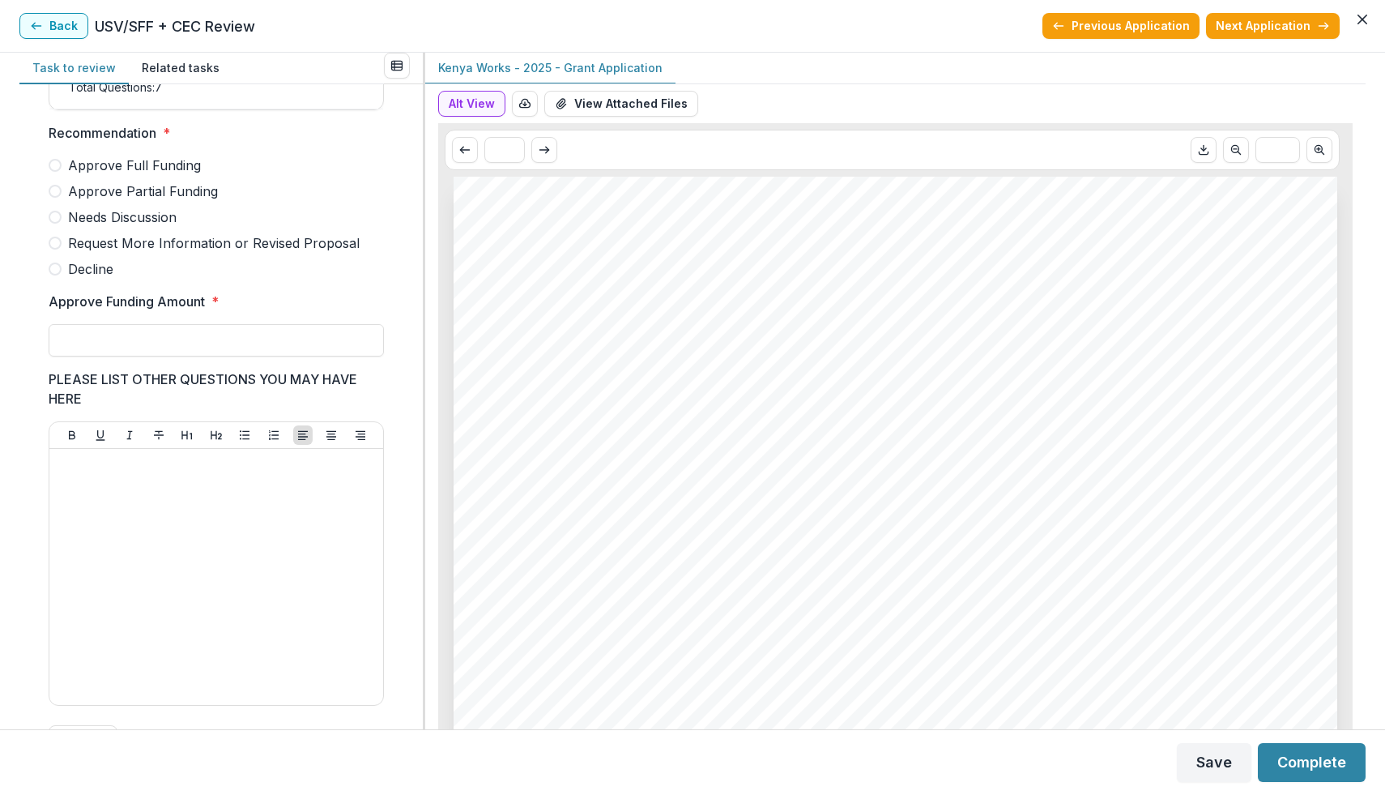
click at [156, 201] on span "Approve Partial Funding" at bounding box center [143, 190] width 150 height 19
click at [143, 346] on input "Approve Funding Amount *" at bounding box center [216, 340] width 335 height 32
type input "********"
click at [1295, 748] on button "Complete" at bounding box center [1312, 762] width 108 height 39
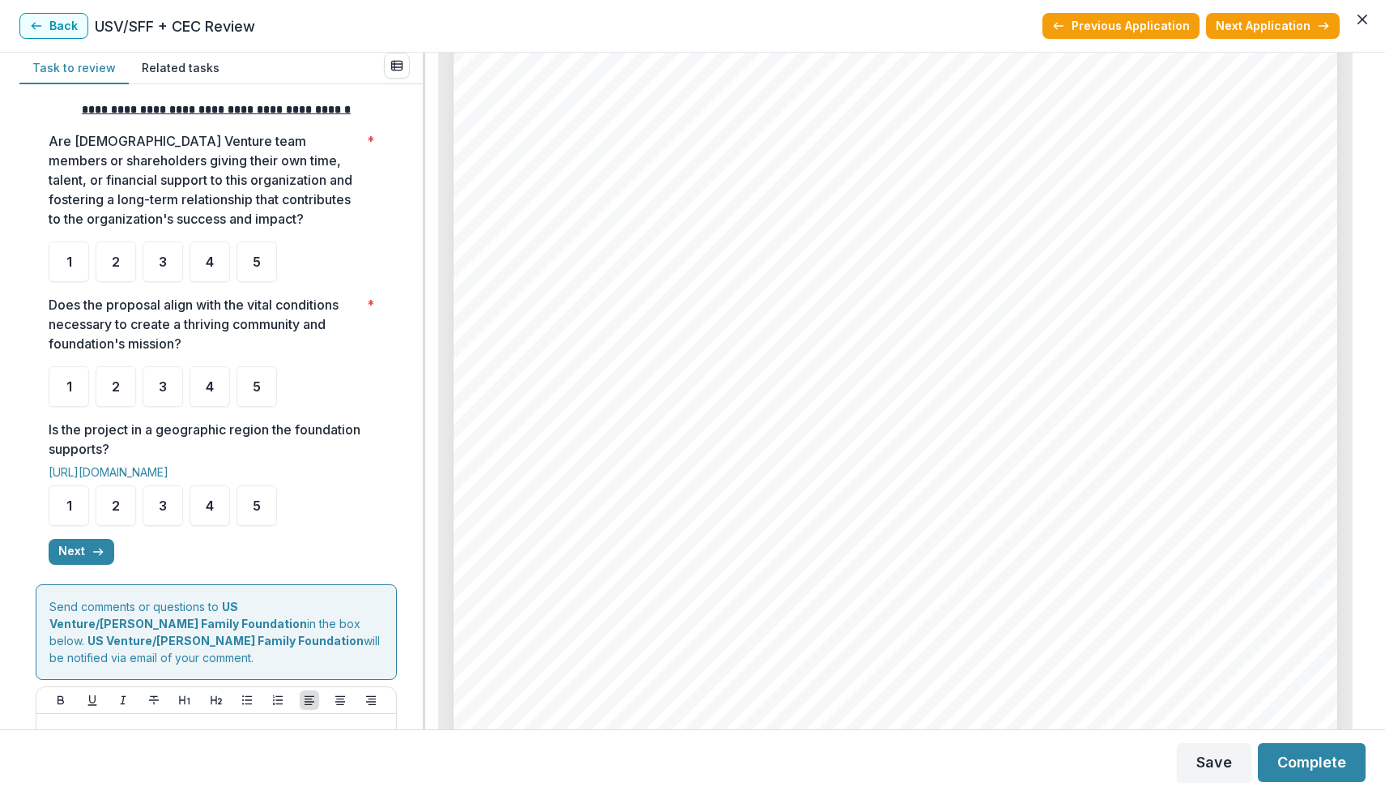
scroll to position [291, 0]
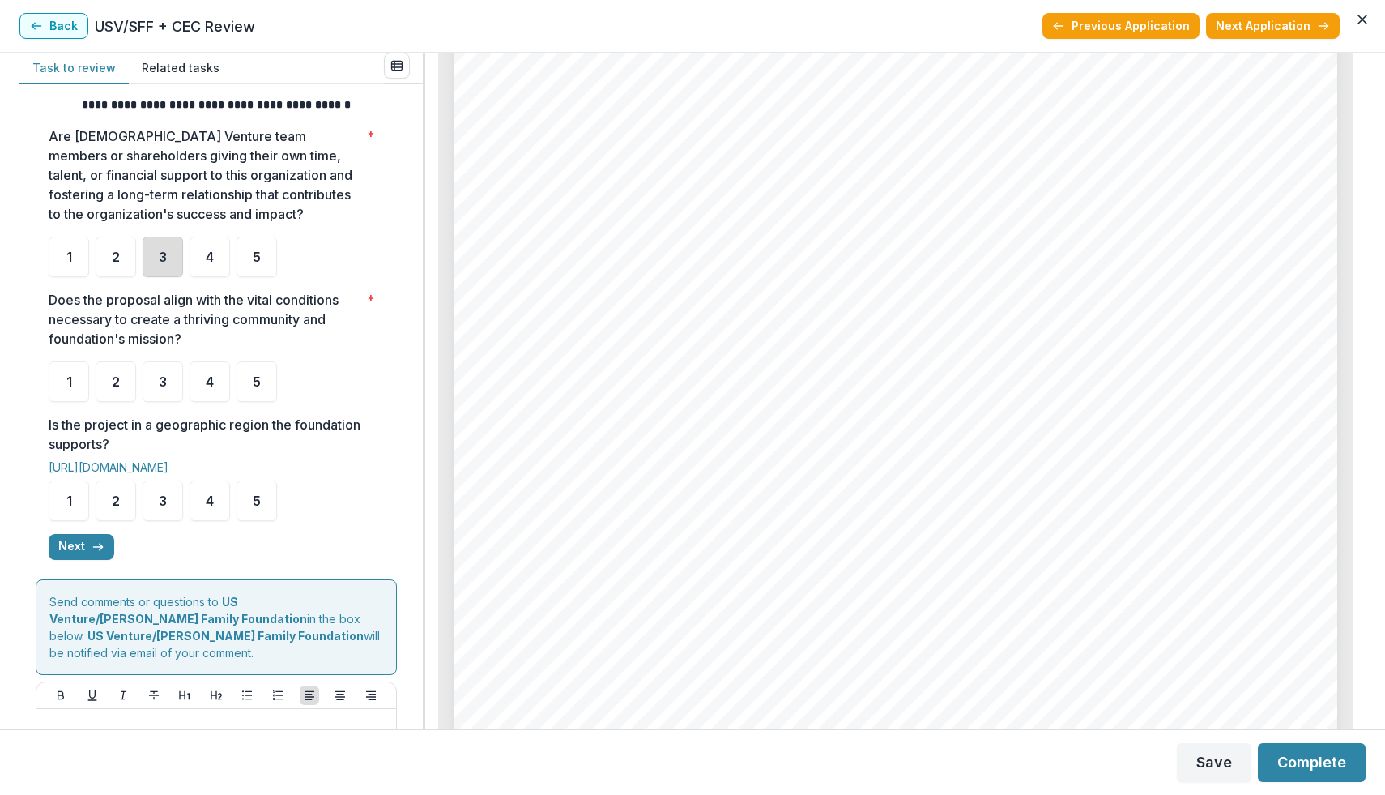
click at [169, 258] on div "3" at bounding box center [163, 257] width 41 height 41
click at [211, 383] on span "4" at bounding box center [210, 381] width 8 height 13
click at [216, 511] on div "4" at bounding box center [210, 500] width 41 height 41
click at [100, 553] on icon "button" at bounding box center [98, 546] width 13 height 13
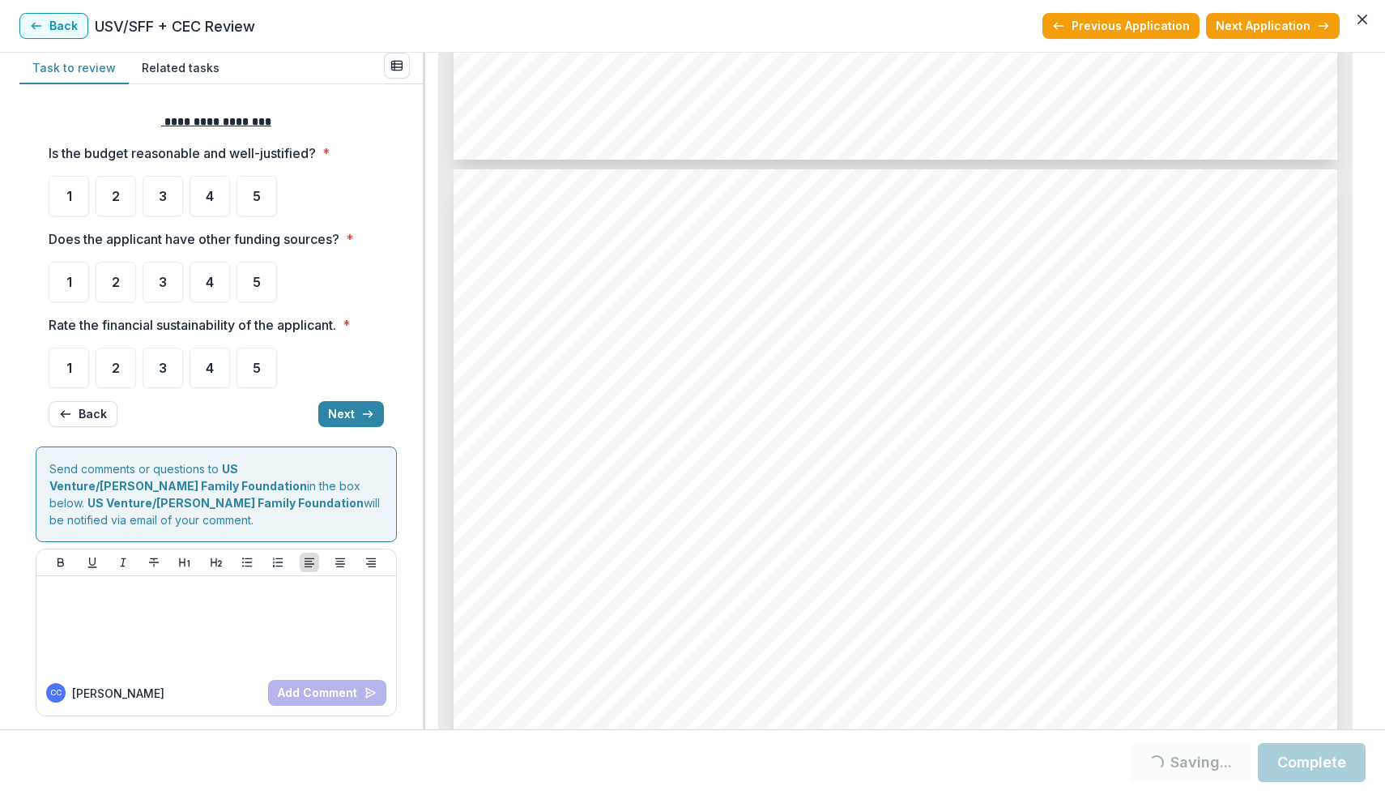
scroll to position [5156, 0]
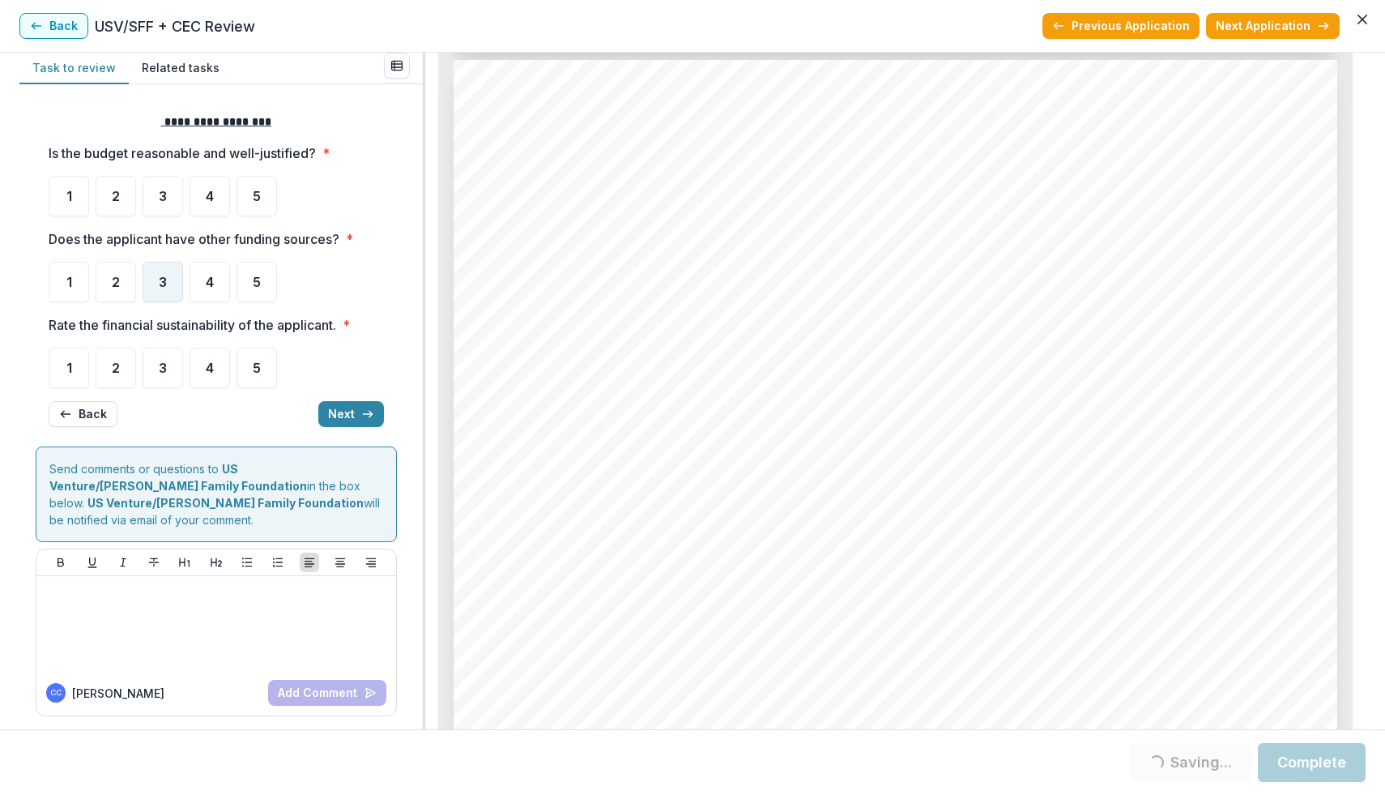
click at [170, 284] on div "3" at bounding box center [163, 282] width 41 height 41
click at [176, 206] on div "3" at bounding box center [163, 196] width 41 height 41
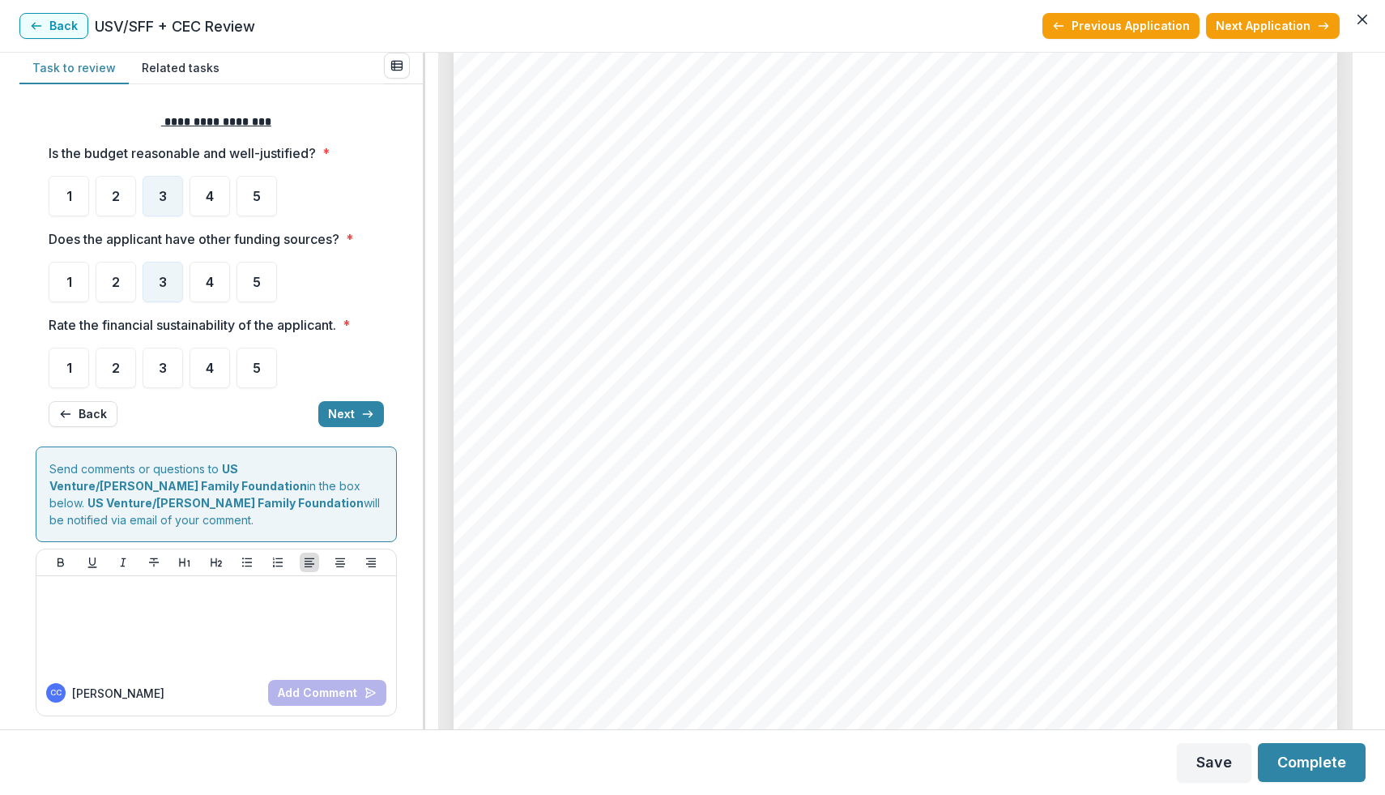
scroll to position [5476, 0]
click at [224, 289] on div "4" at bounding box center [210, 282] width 41 height 41
click at [201, 378] on div "4" at bounding box center [210, 368] width 41 height 41
click at [334, 420] on button "Next" at bounding box center [351, 414] width 66 height 26
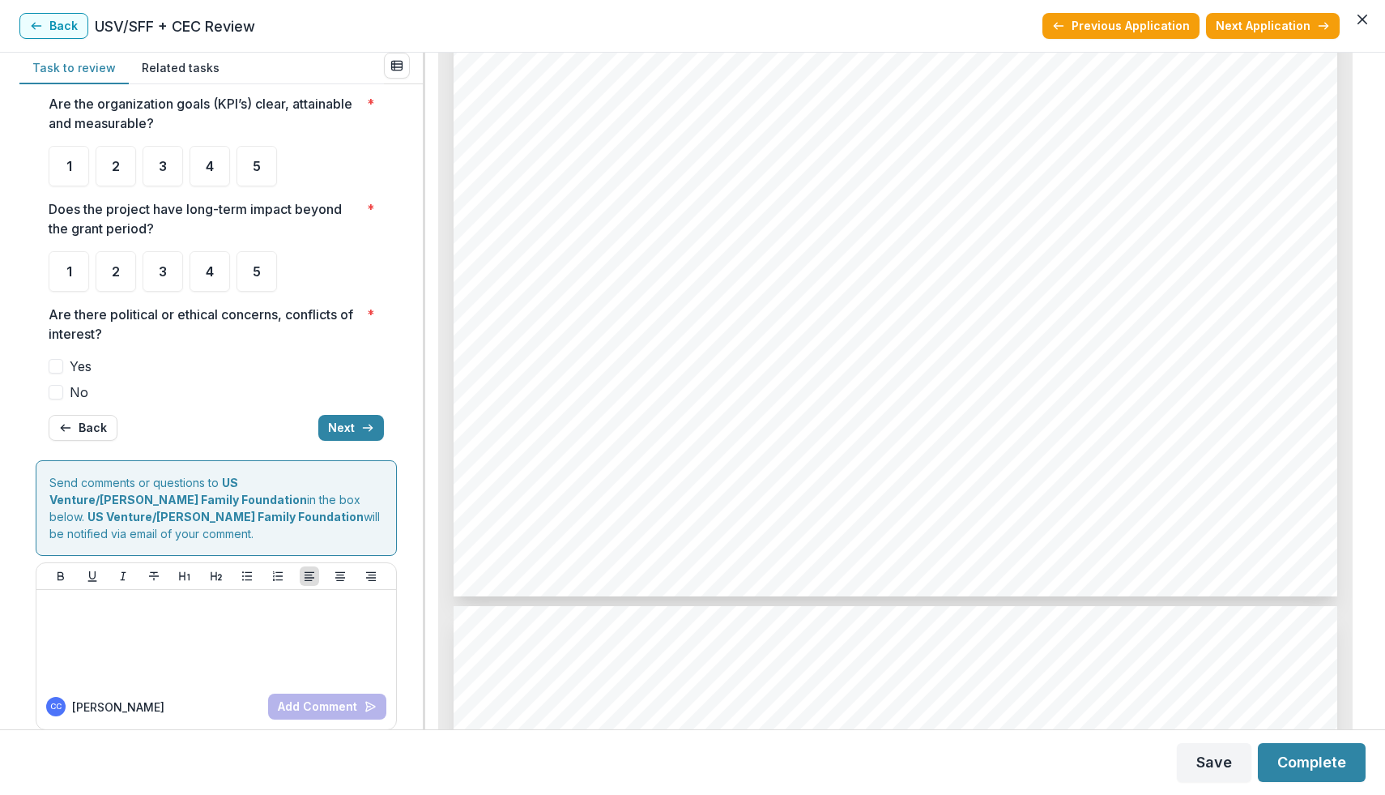
scroll to position [5896, 0]
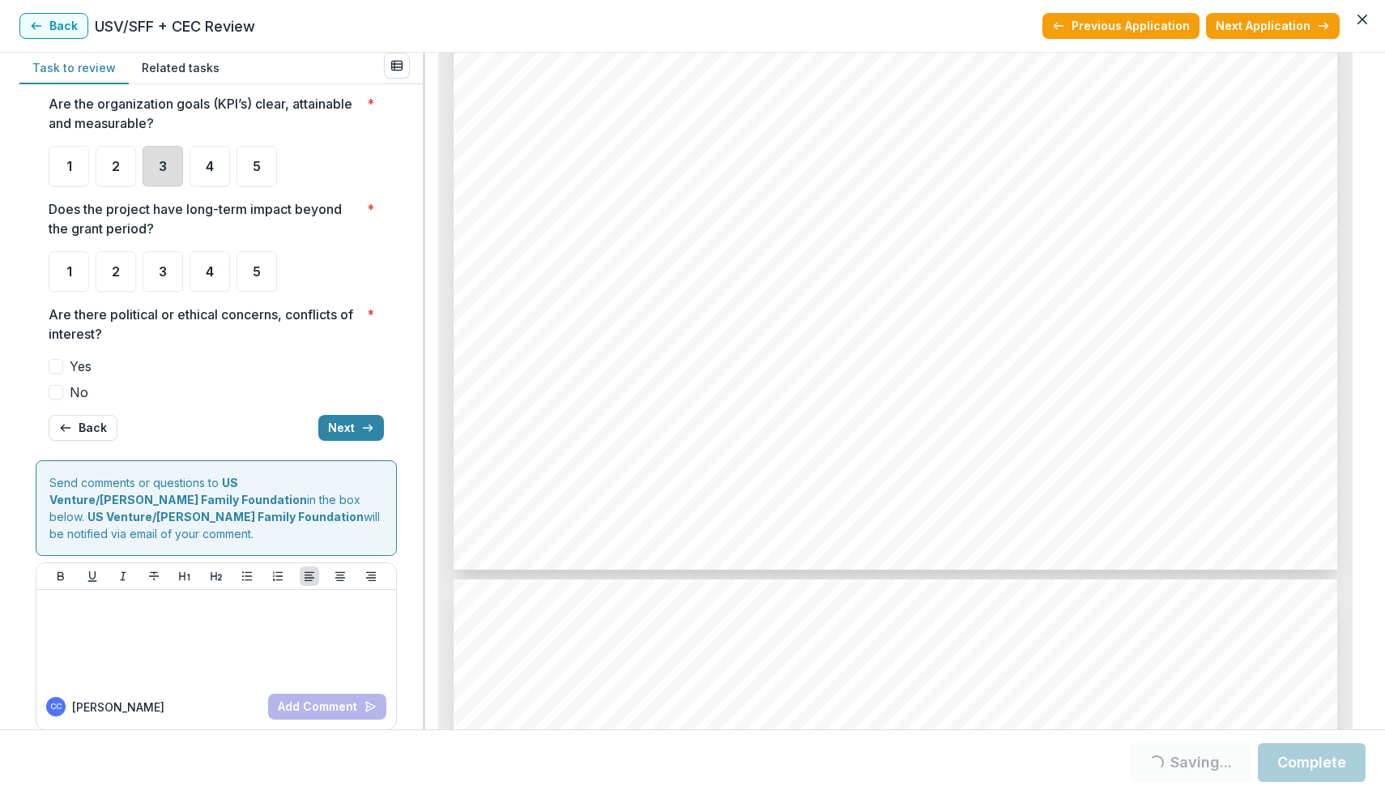
click at [170, 172] on div "3" at bounding box center [163, 166] width 41 height 41
click at [217, 279] on div "4" at bounding box center [210, 271] width 41 height 41
click at [61, 390] on span at bounding box center [56, 392] width 15 height 15
click at [54, 396] on span at bounding box center [56, 392] width 15 height 15
click at [254, 286] on div "5" at bounding box center [257, 271] width 41 height 41
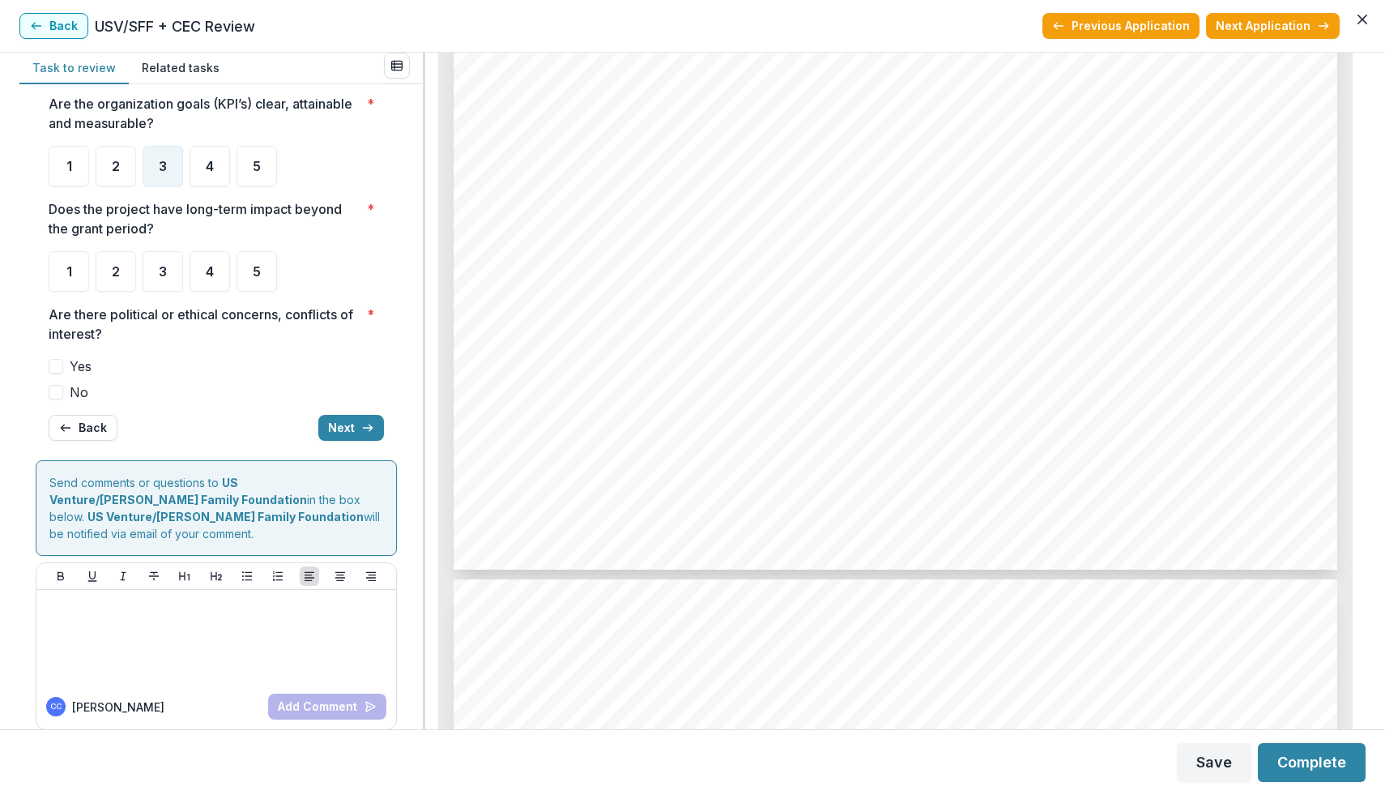
click at [58, 398] on span at bounding box center [56, 392] width 15 height 15
click at [260, 279] on div "5" at bounding box center [257, 271] width 41 height 41
click at [350, 425] on button "Next" at bounding box center [351, 428] width 66 height 26
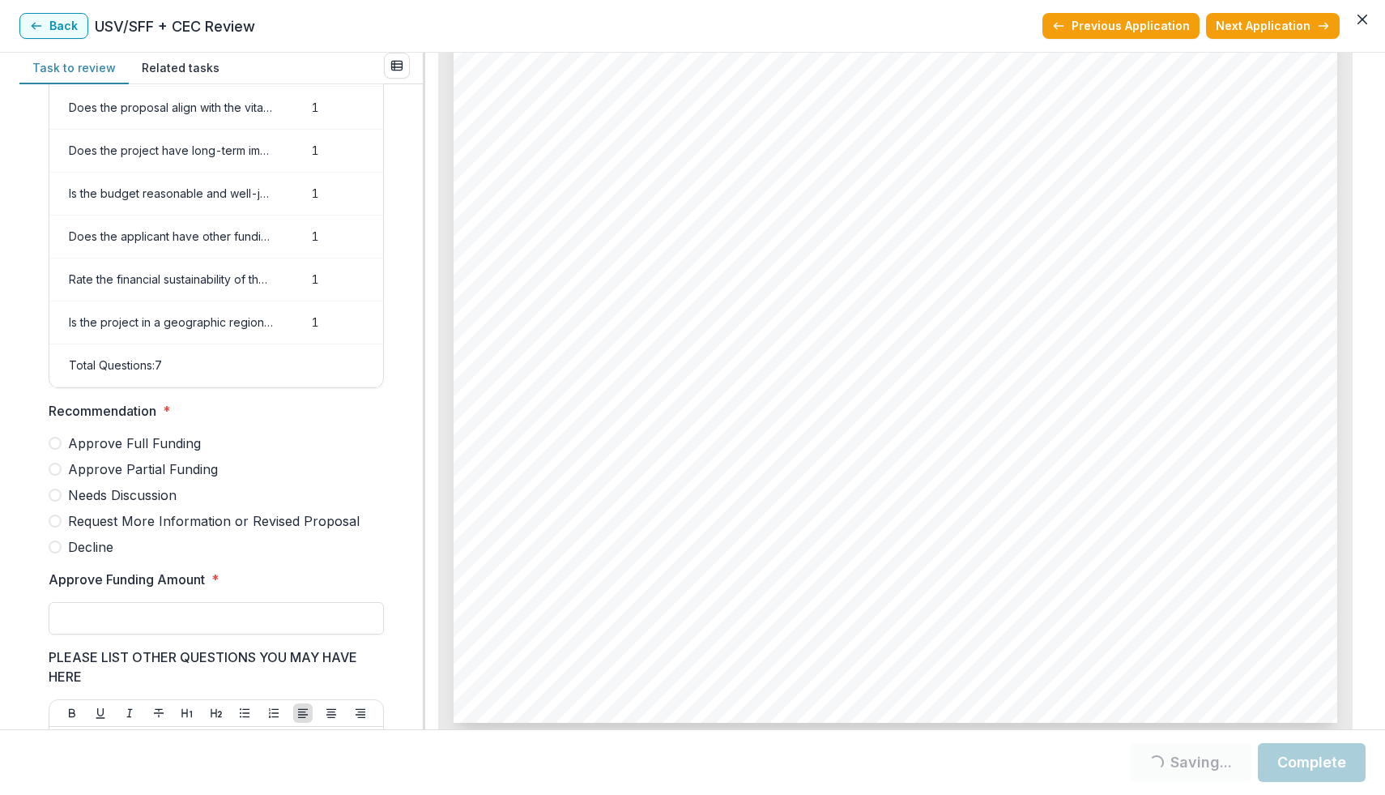
scroll to position [141, 0]
click at [62, 555] on label "Decline" at bounding box center [216, 544] width 335 height 19
click at [57, 552] on span at bounding box center [55, 545] width 13 height 13
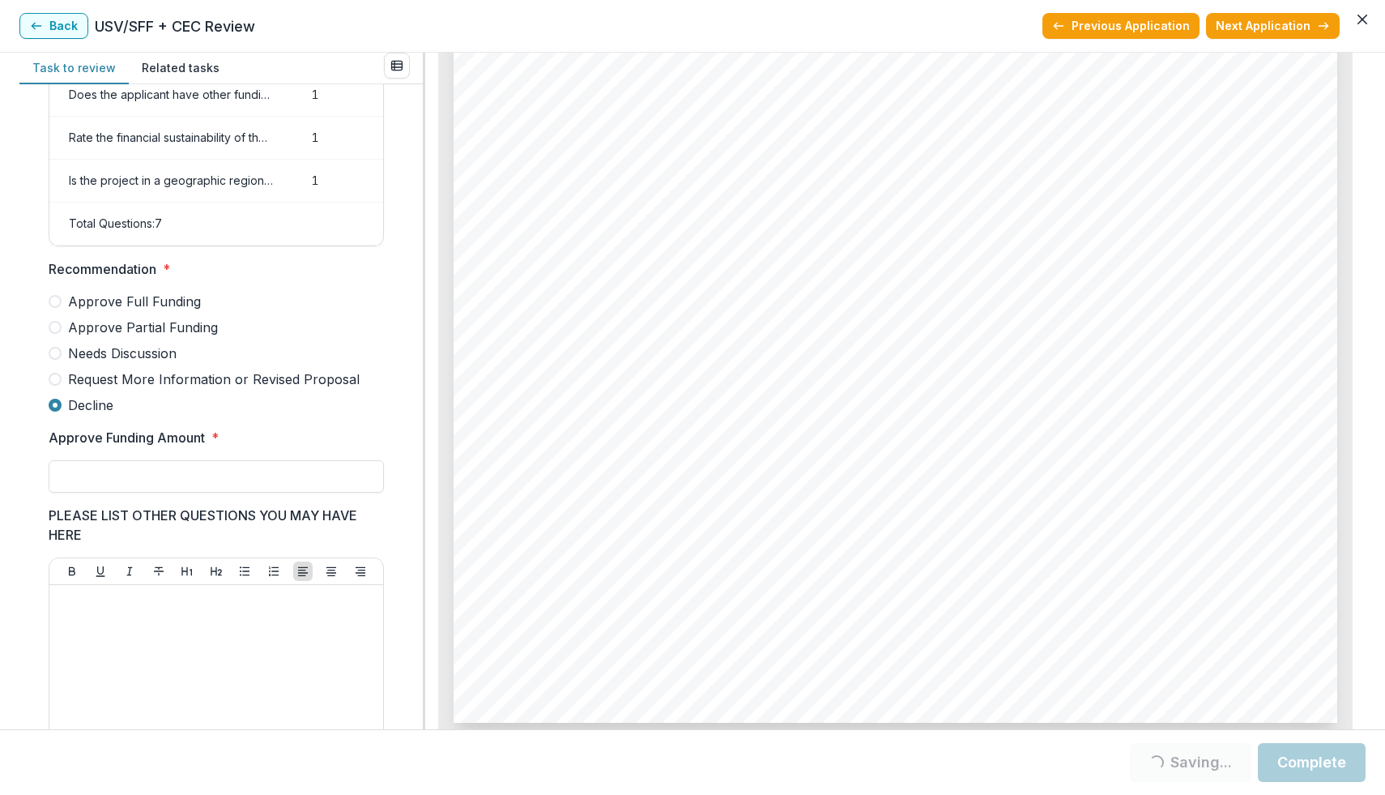
scroll to position [283, 0]
click at [1292, 770] on button "Complete" at bounding box center [1312, 762] width 108 height 39
type input "**"
